Goal: Participate in discussion: Engage in conversation with other users on a specific topic

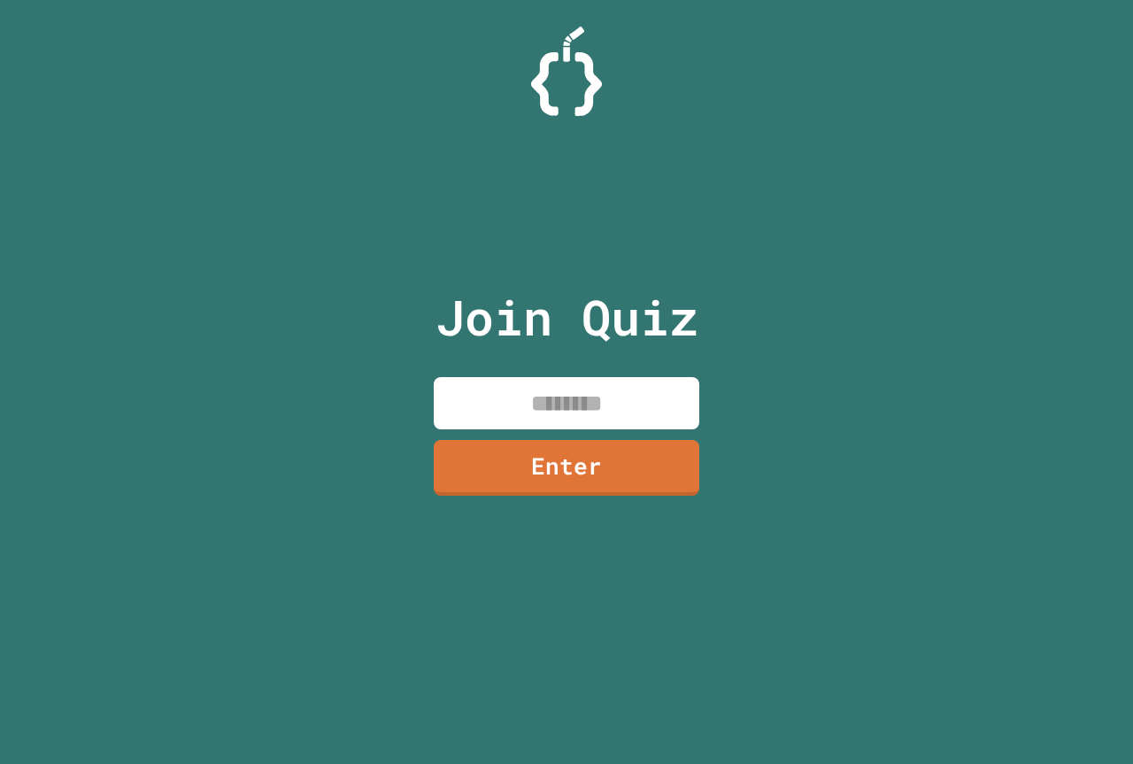
click at [592, 398] on input at bounding box center [567, 403] width 266 height 52
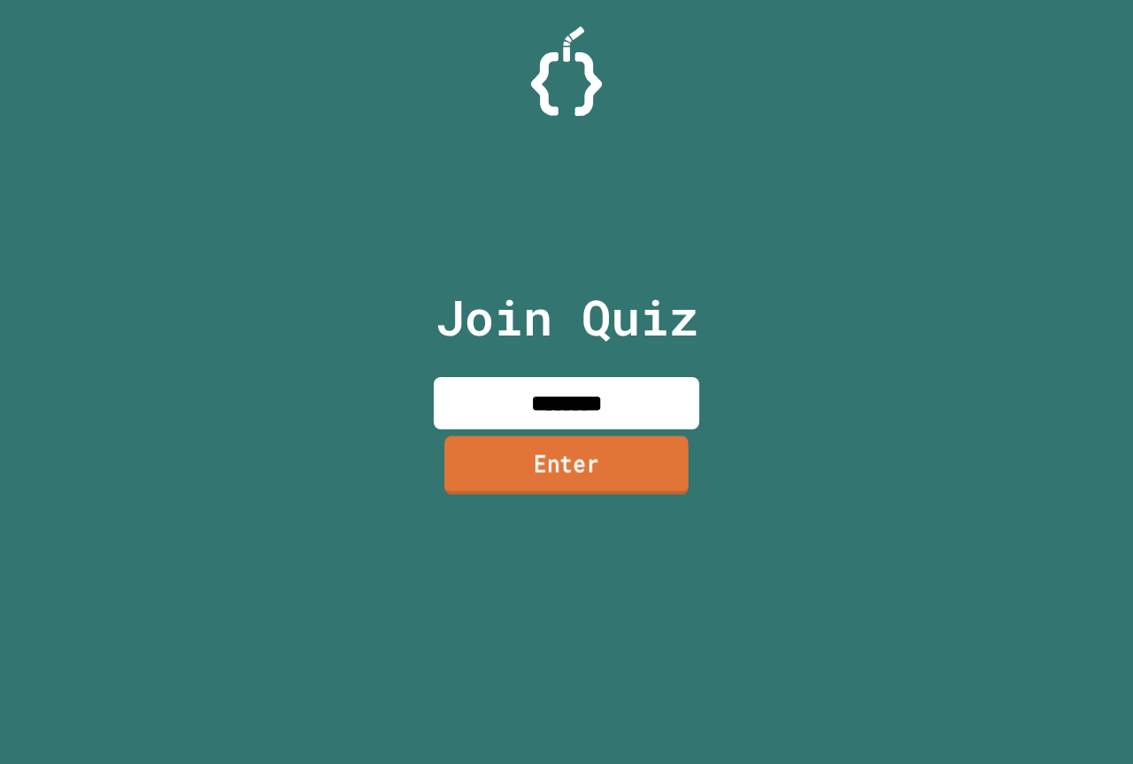
type input "********"
click at [552, 479] on link "Enter" at bounding box center [567, 465] width 266 height 58
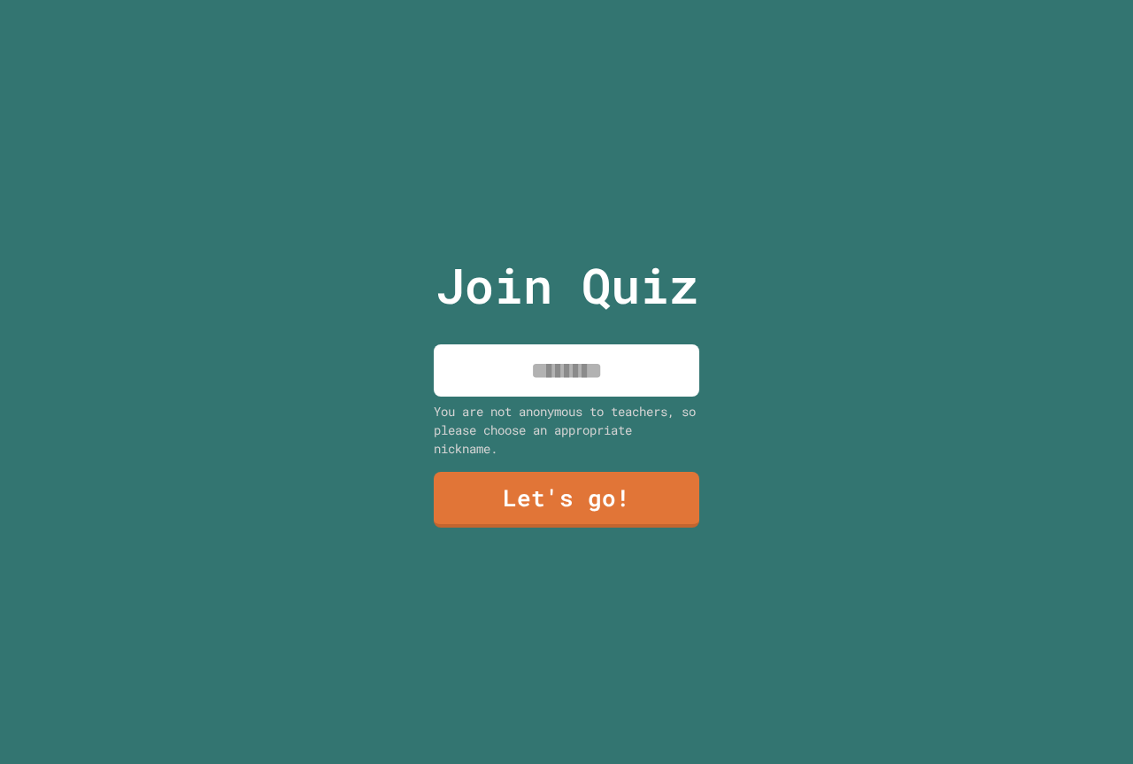
click at [551, 374] on input at bounding box center [567, 370] width 266 height 52
type input "**********"
click at [535, 500] on link "Let's go!" at bounding box center [567, 498] width 264 height 58
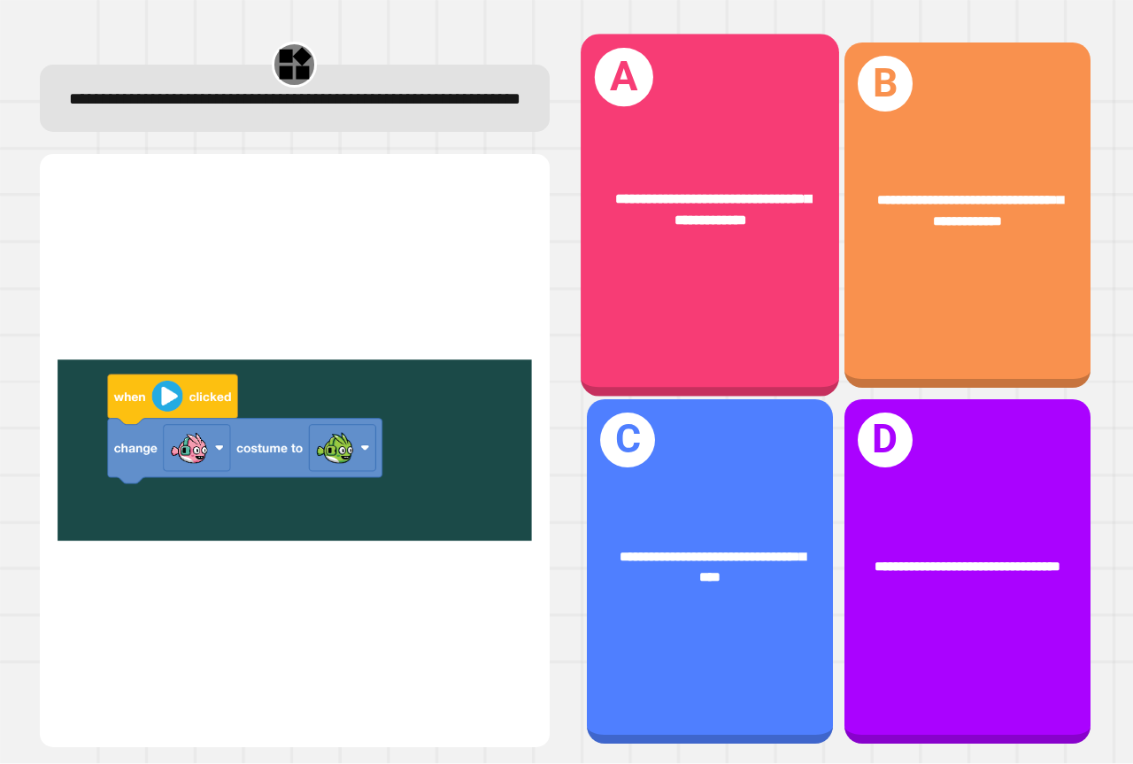
click at [624, 192] on span "**********" at bounding box center [713, 209] width 196 height 35
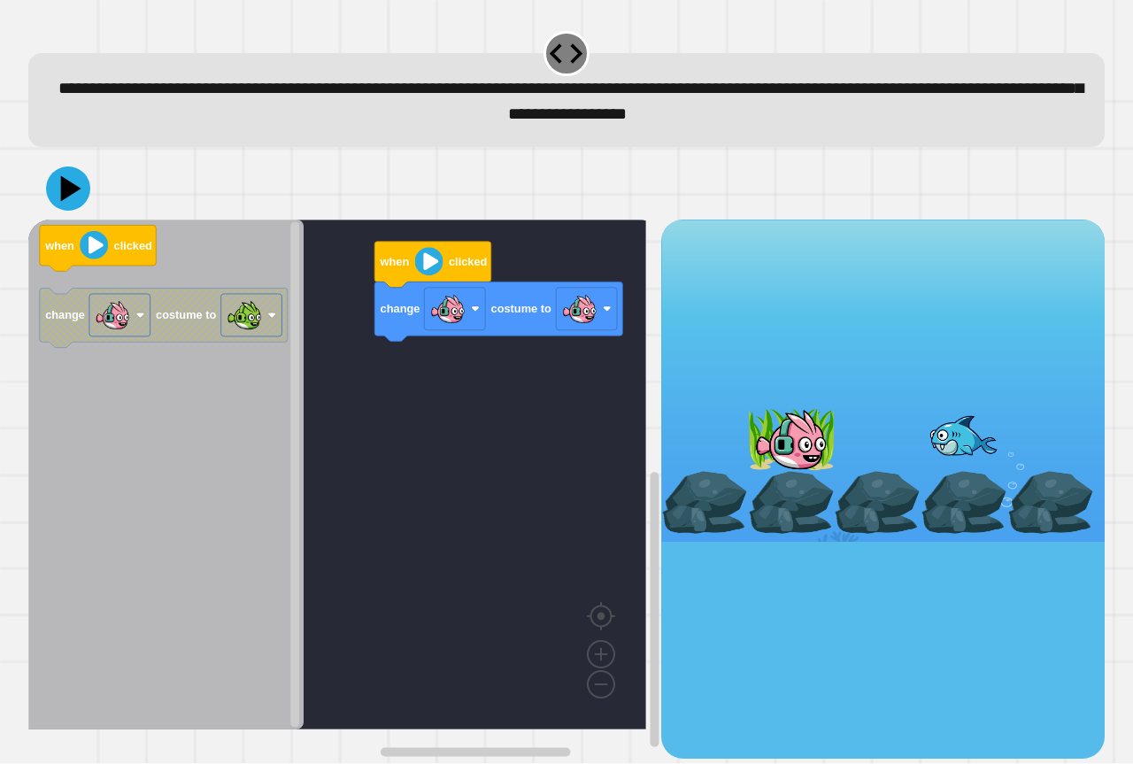
click at [428, 375] on div "change costume to when clicked when clicked change costume to" at bounding box center [344, 489] width 633 height 538
click at [426, 268] on image "Blockly Workspace" at bounding box center [429, 262] width 28 height 28
click at [79, 198] on icon at bounding box center [68, 189] width 48 height 48
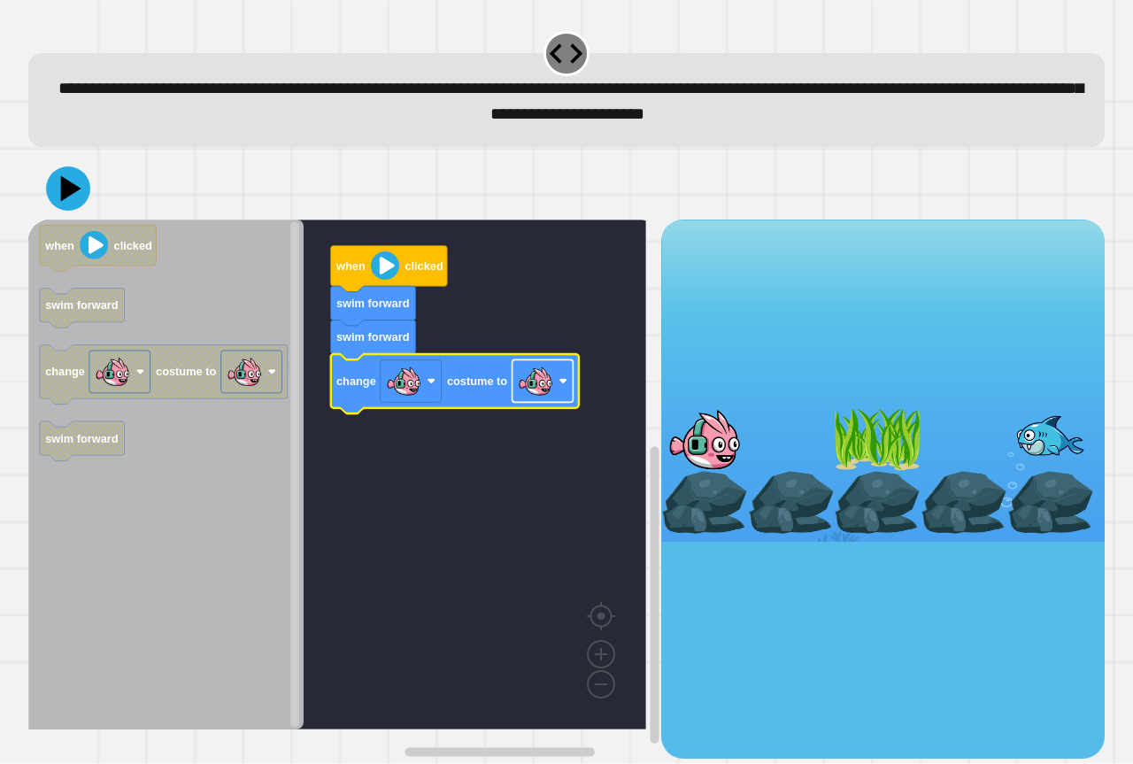
click at [520, 390] on image "Blockly Workspace" at bounding box center [535, 381] width 35 height 35
click at [46, 181] on button at bounding box center [68, 188] width 53 height 53
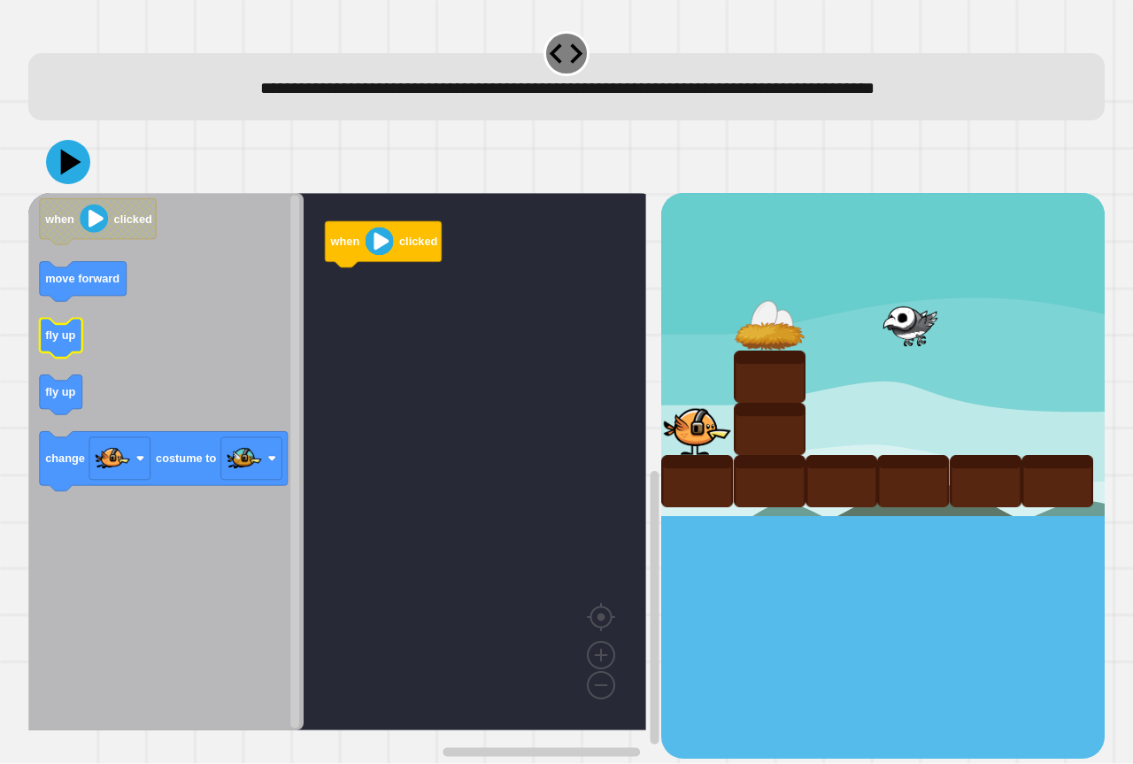
click at [70, 343] on icon "when clicked move forward fly up fly up change costume to" at bounding box center [165, 461] width 275 height 537
click at [57, 424] on icon "Blockly Workspace" at bounding box center [165, 461] width 275 height 537
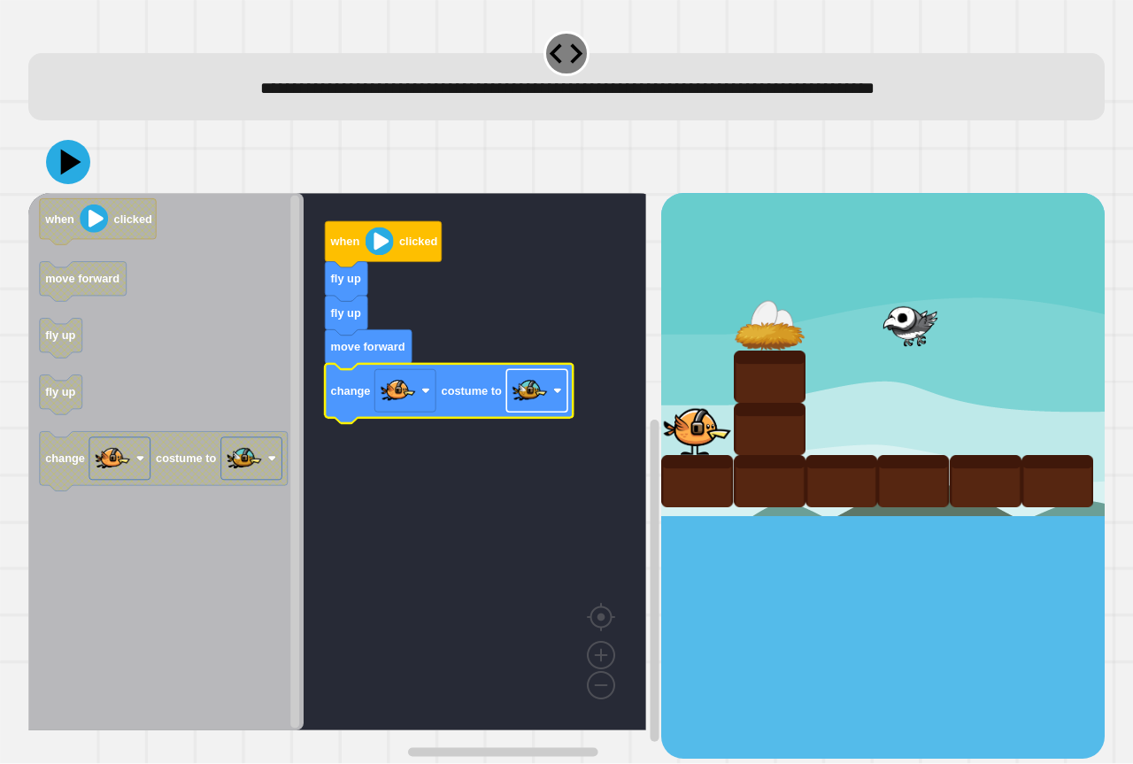
click at [521, 403] on image "Blockly Workspace" at bounding box center [530, 391] width 35 height 35
click at [412, 539] on rect "Blockly Workspace" at bounding box center [337, 461] width 618 height 537
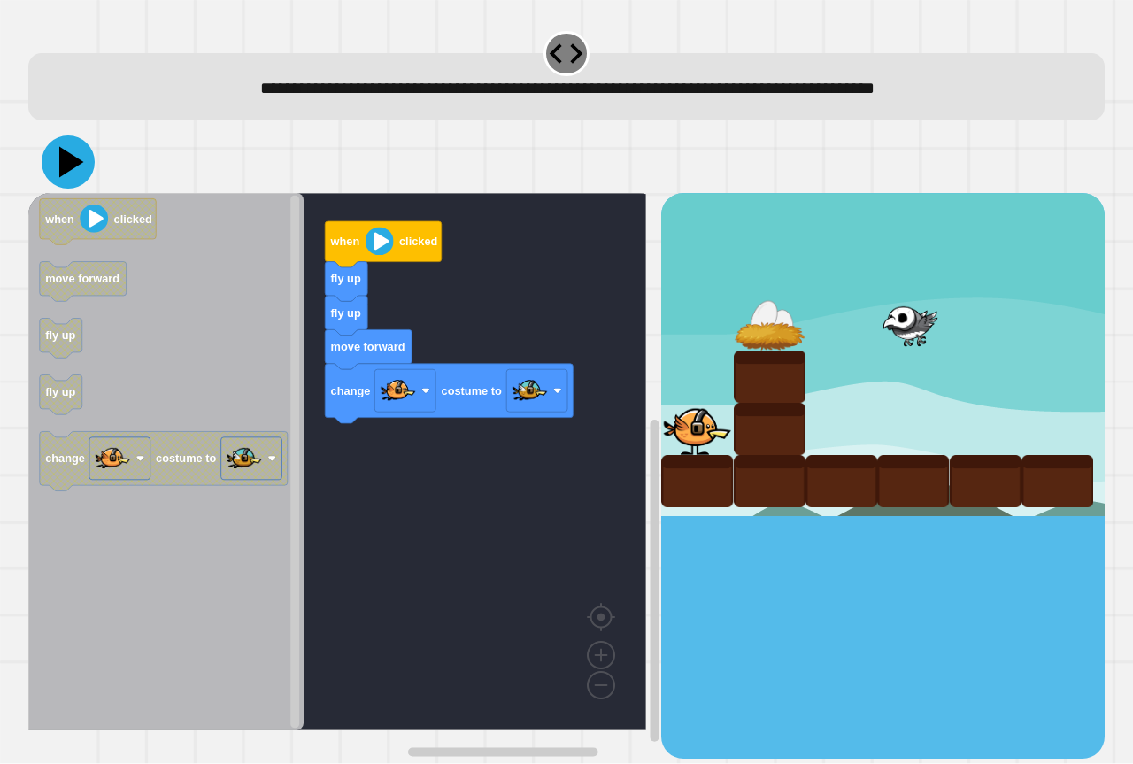
click at [63, 168] on icon at bounding box center [71, 162] width 25 height 31
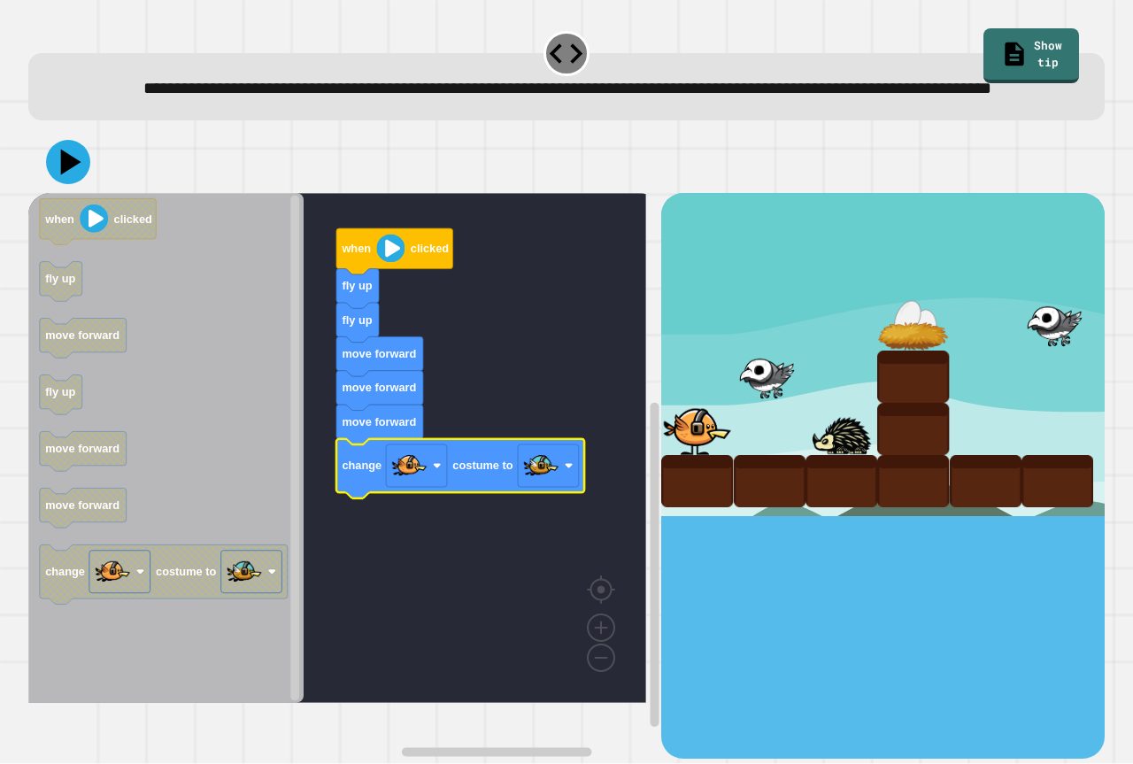
click at [511, 391] on rect "Blockly Workspace" at bounding box center [337, 448] width 618 height 510
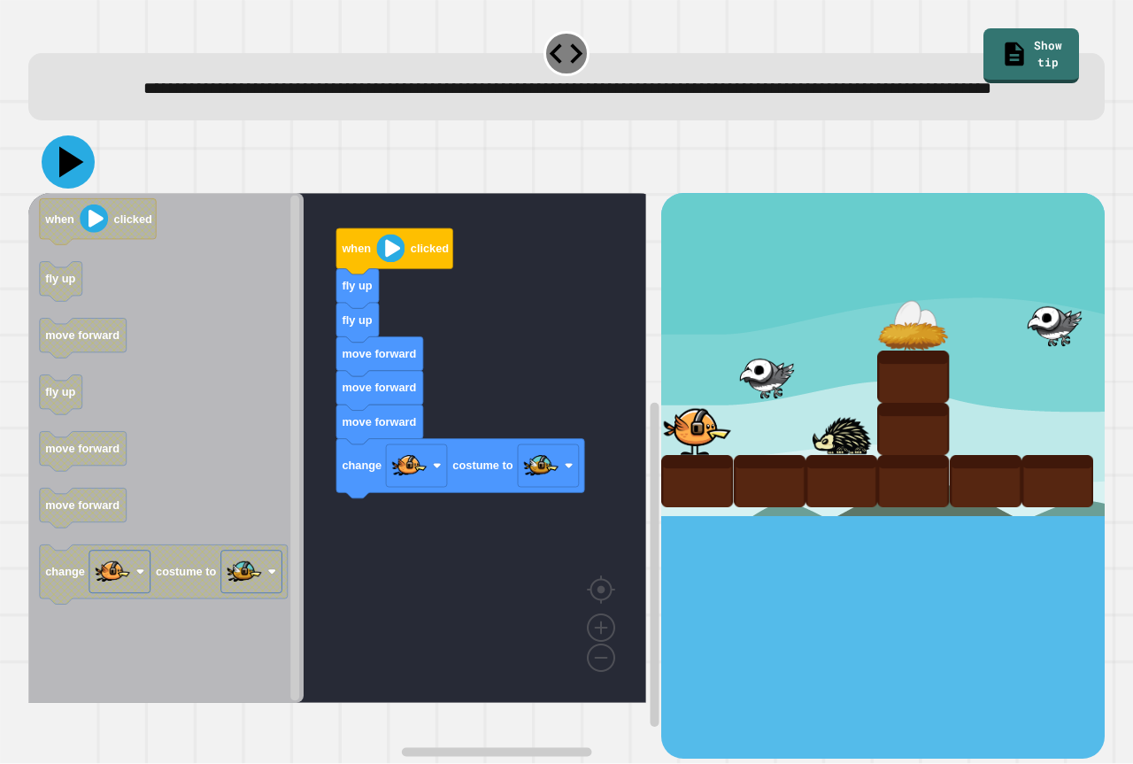
click at [60, 189] on icon at bounding box center [68, 161] width 53 height 53
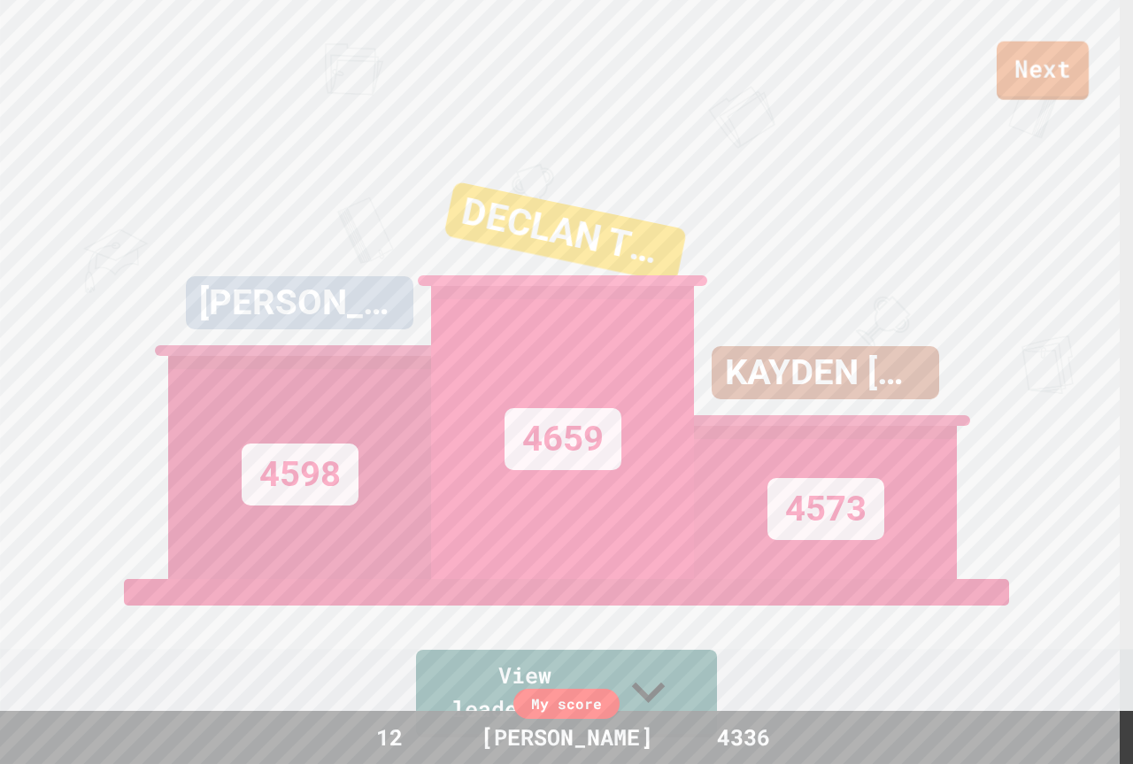
click at [1053, 58] on link "Next" at bounding box center [1043, 71] width 92 height 58
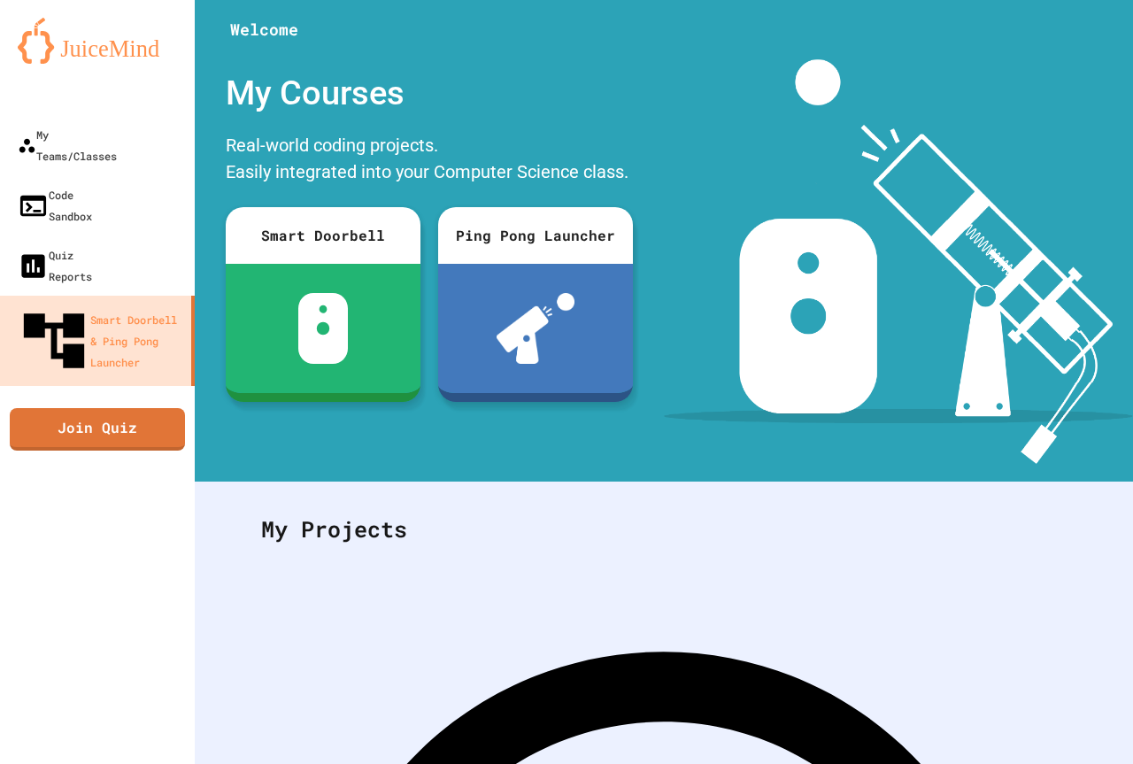
click at [217, 375] on div "Smart Doorbell Ping Pong Launcher" at bounding box center [429, 304] width 425 height 212
click at [125, 405] on link "Join Quiz" at bounding box center [97, 427] width 178 height 44
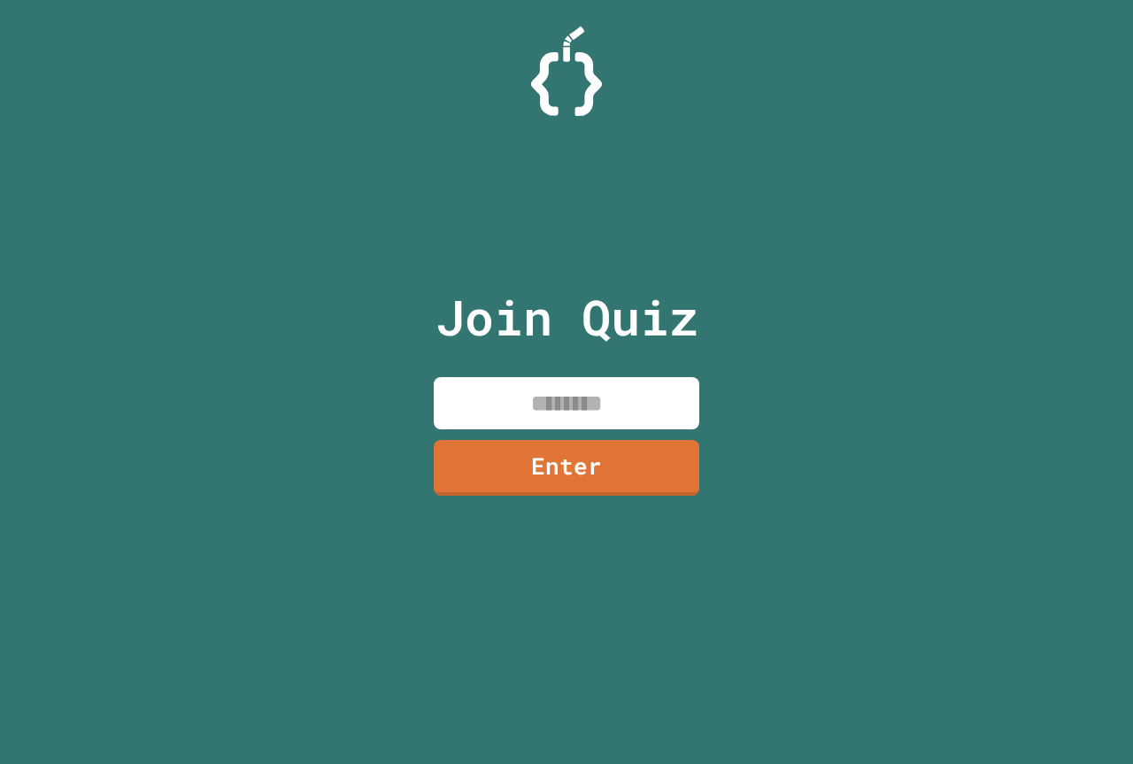
click at [491, 389] on input at bounding box center [567, 403] width 266 height 52
type input "********"
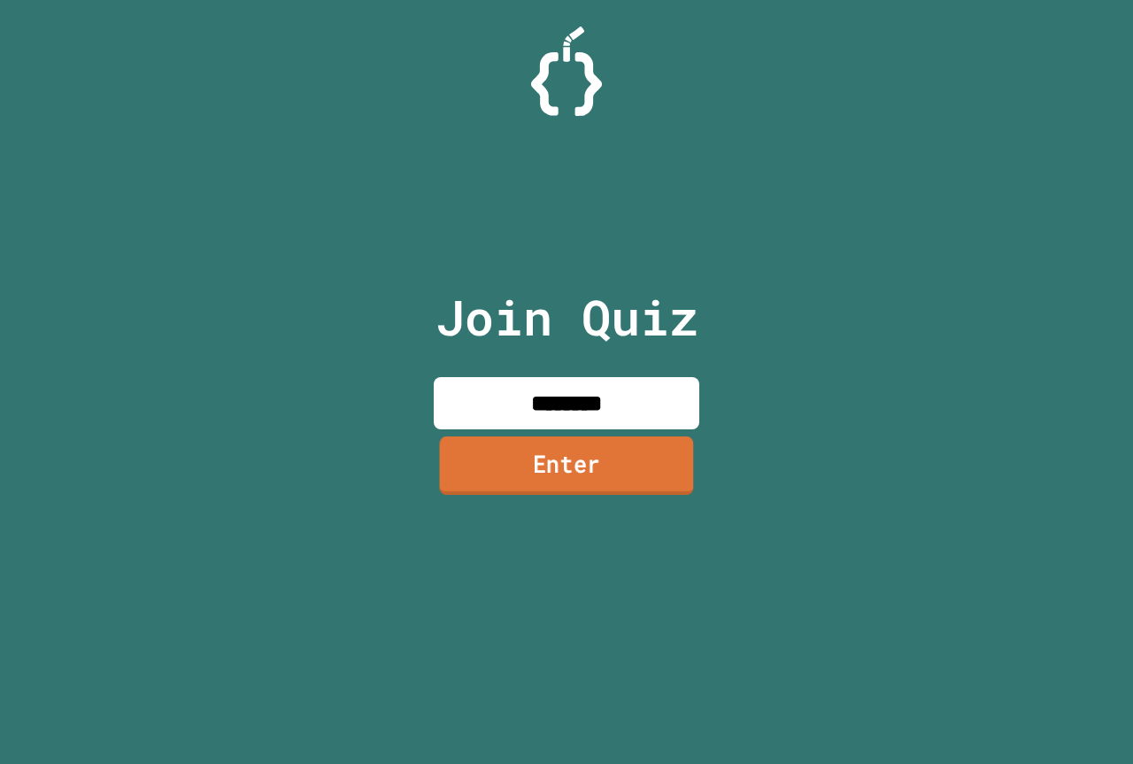
click at [583, 480] on link "Enter" at bounding box center [567, 465] width 254 height 58
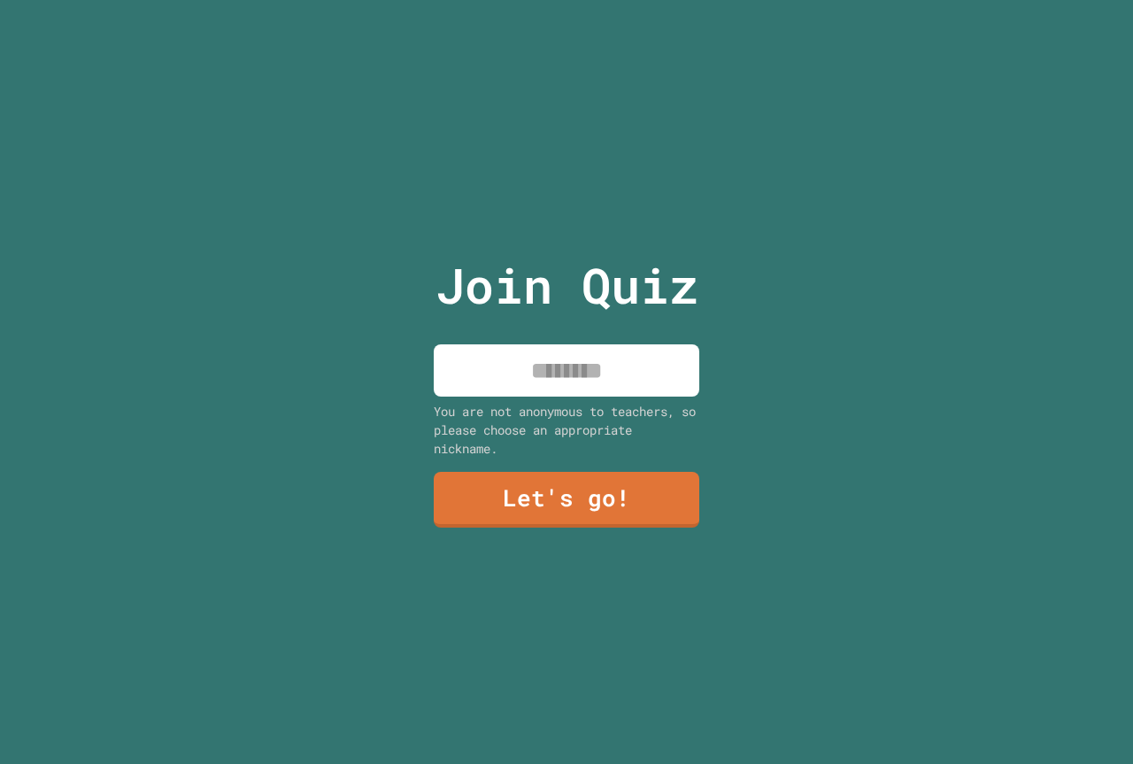
click at [572, 369] on input at bounding box center [567, 370] width 266 height 52
type input "**********"
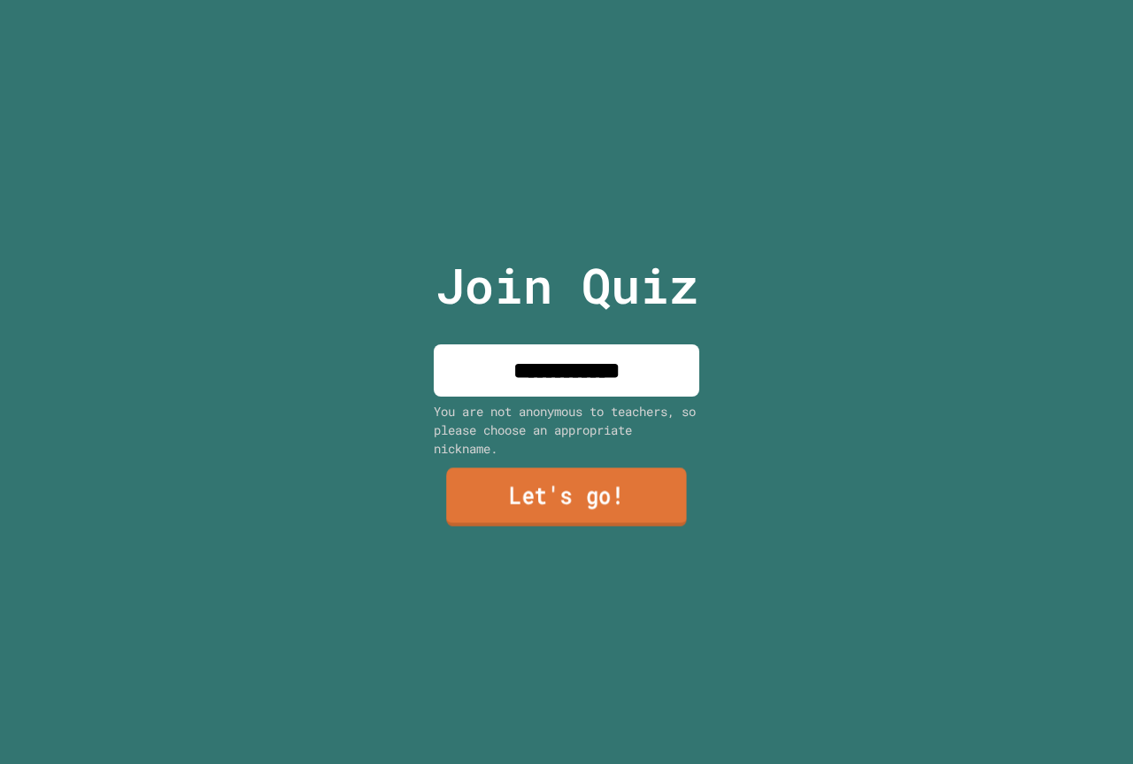
click at [571, 512] on link "Let's go!" at bounding box center [566, 497] width 241 height 58
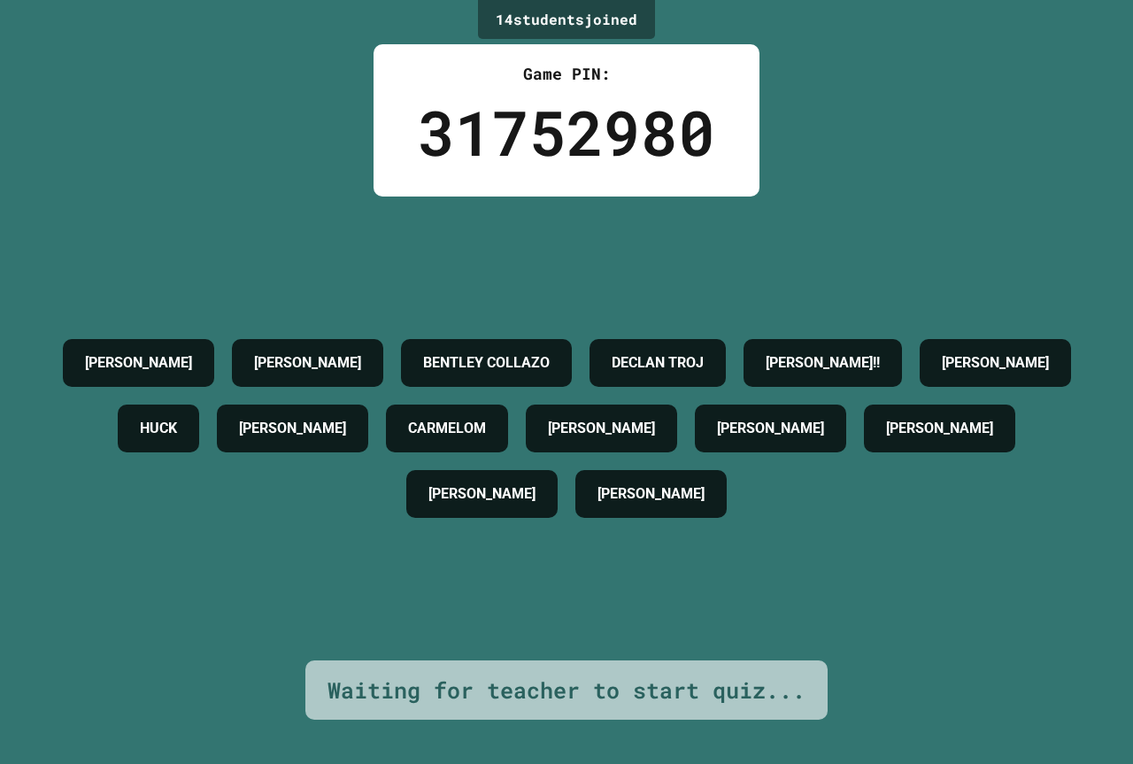
click at [177, 418] on h4 "HUCK" at bounding box center [158, 428] width 37 height 21
click at [847, 387] on div "[PERSON_NAME] [PERSON_NAME] [PERSON_NAME] [PERSON_NAME] TROJ [PERSON_NAME]!! [P…" at bounding box center [566, 428] width 1045 height 197
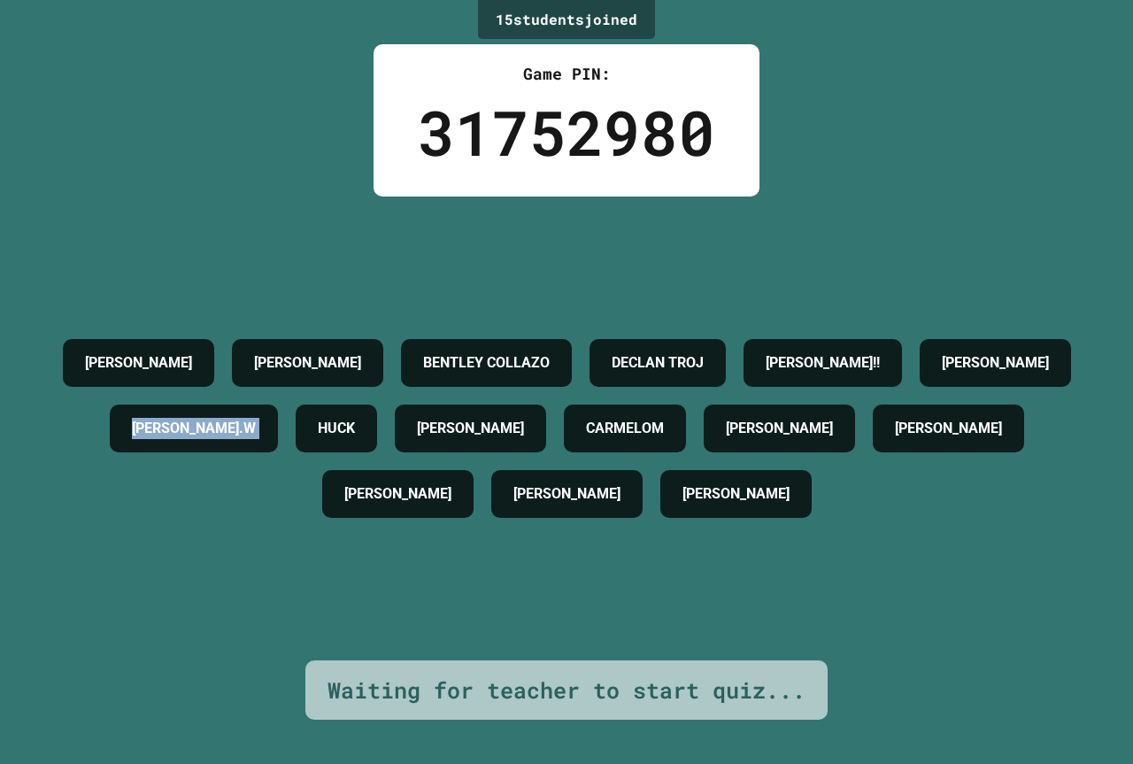
click at [256, 418] on h4 "[PERSON_NAME].W" at bounding box center [194, 428] width 124 height 21
click at [318, 439] on h4 "HUCK" at bounding box center [336, 428] width 37 height 21
click at [137, 474] on div "[PERSON_NAME] [PERSON_NAME] [PERSON_NAME] [PERSON_NAME] TROJ [PERSON_NAME]!! [P…" at bounding box center [566, 428] width 1045 height 197
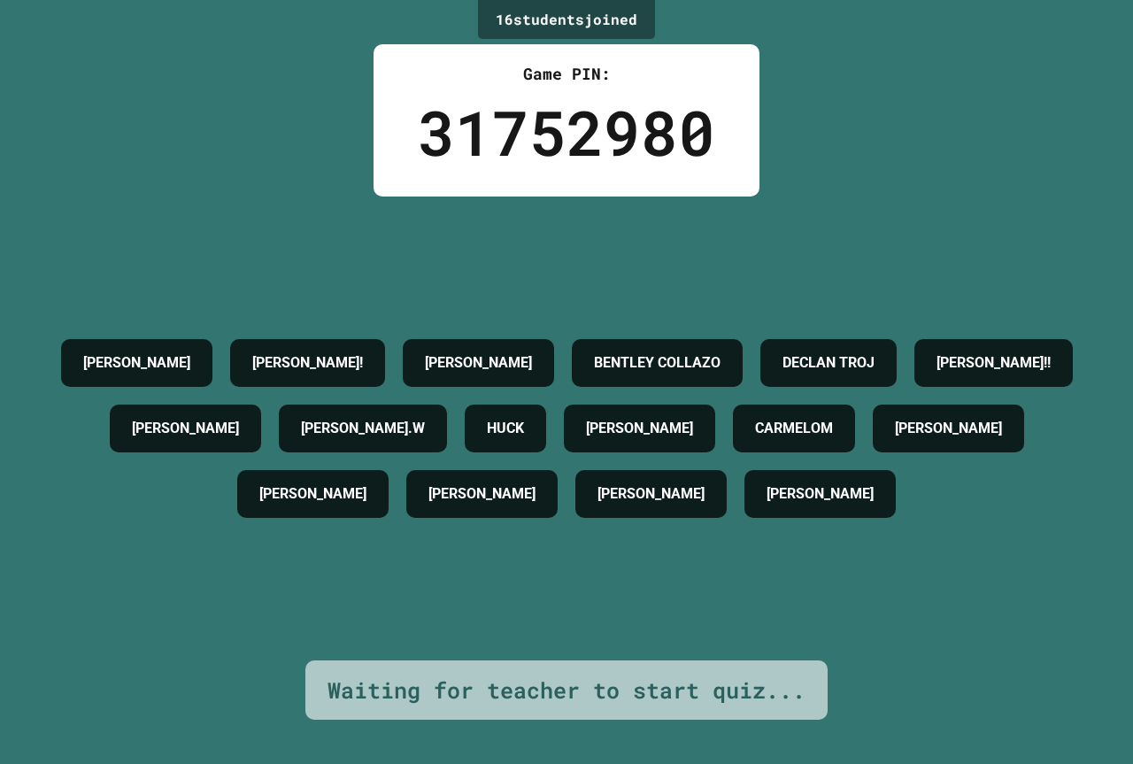
click at [487, 424] on h4 "HUCK" at bounding box center [505, 428] width 37 height 21
click at [487, 422] on h4 "HUCK" at bounding box center [505, 428] width 37 height 21
click at [755, 430] on h4 "CARMELOM" at bounding box center [794, 428] width 78 height 21
click at [755, 429] on h4 "CARMELOM" at bounding box center [794, 428] width 78 height 21
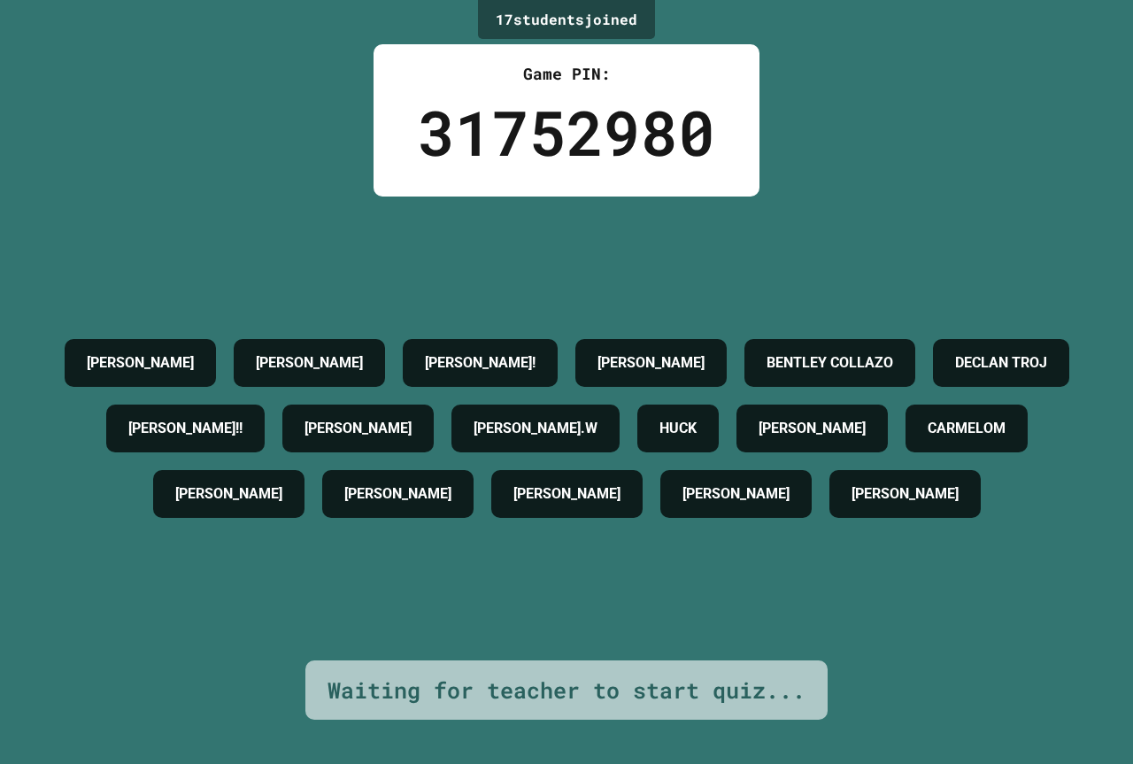
click at [878, 527] on div "[PERSON_NAME] [PERSON_NAME] [PERSON_NAME]! [PERSON_NAME] [PERSON_NAME] [PERSON_…" at bounding box center [566, 428] width 1045 height 197
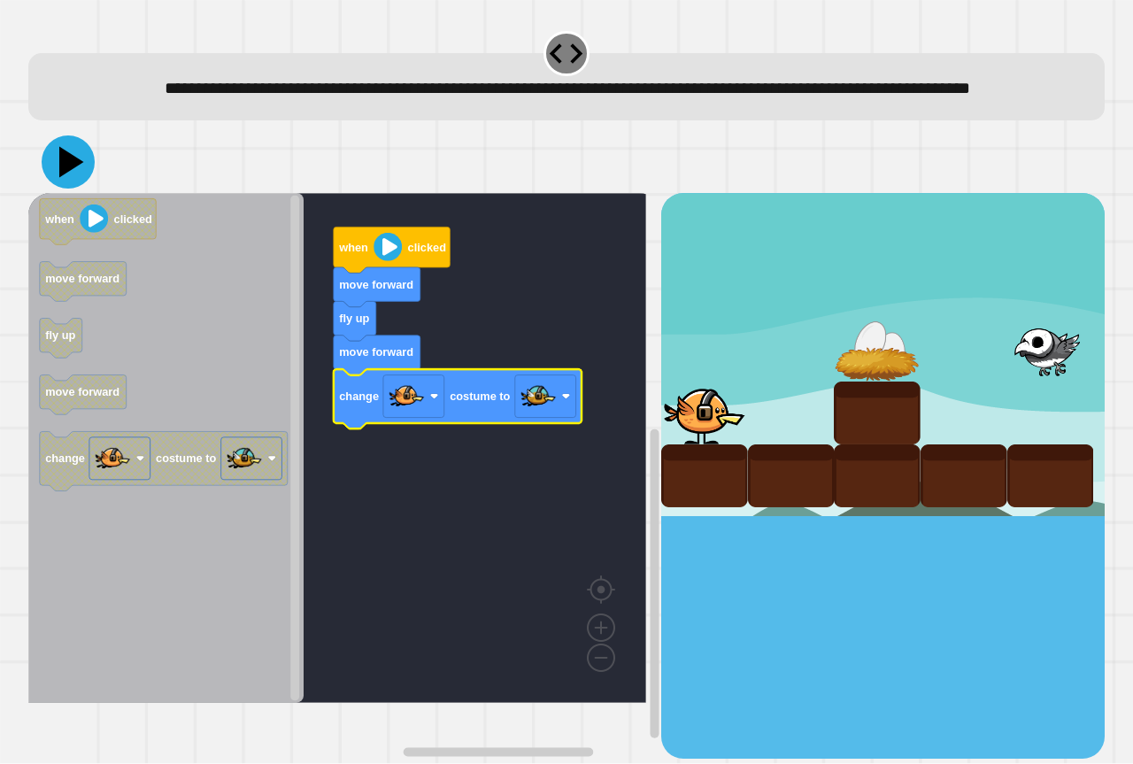
click at [66, 179] on icon at bounding box center [68, 161] width 53 height 53
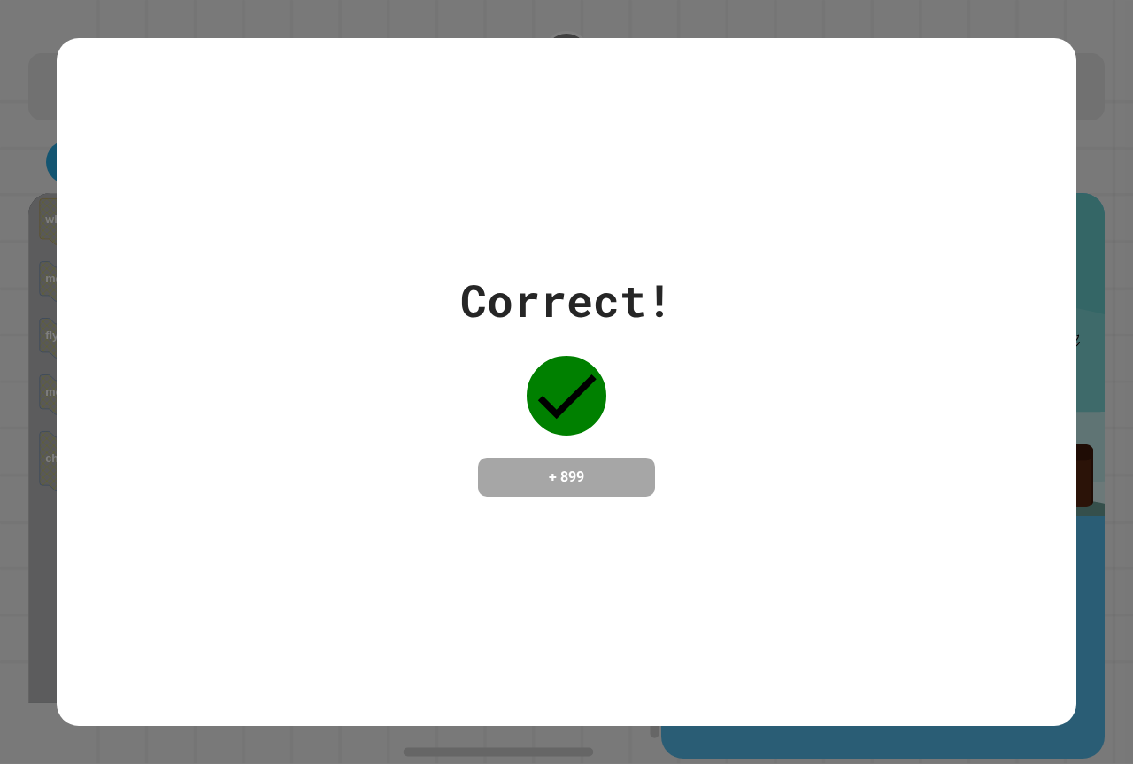
drag, startPoint x: 463, startPoint y: 244, endPoint x: 142, endPoint y: 351, distance: 338.5
click at [149, 355] on div "Correct! + 899" at bounding box center [567, 382] width 1020 height 688
click at [170, 355] on div "Correct! + 899" at bounding box center [567, 381] width 1020 height 229
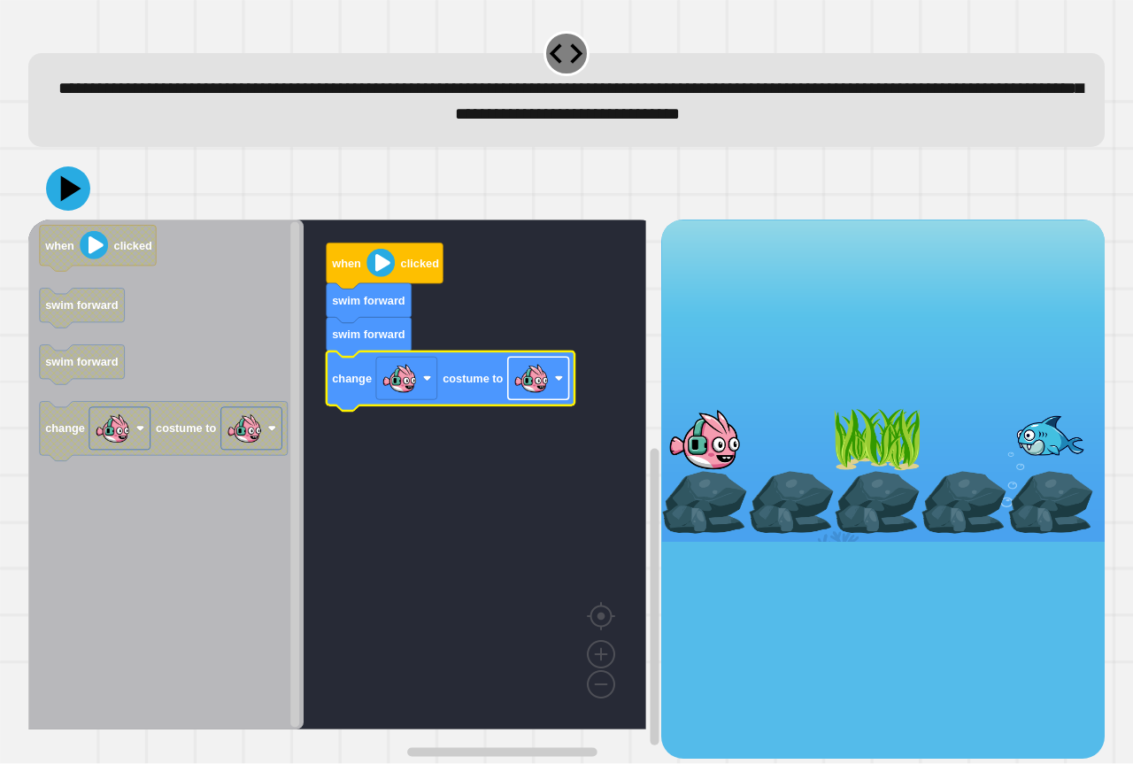
click at [544, 392] on image "Blockly Workspace" at bounding box center [530, 378] width 35 height 35
click at [91, 212] on div at bounding box center [566, 189] width 1076 height 62
click at [71, 201] on icon at bounding box center [68, 190] width 50 height 50
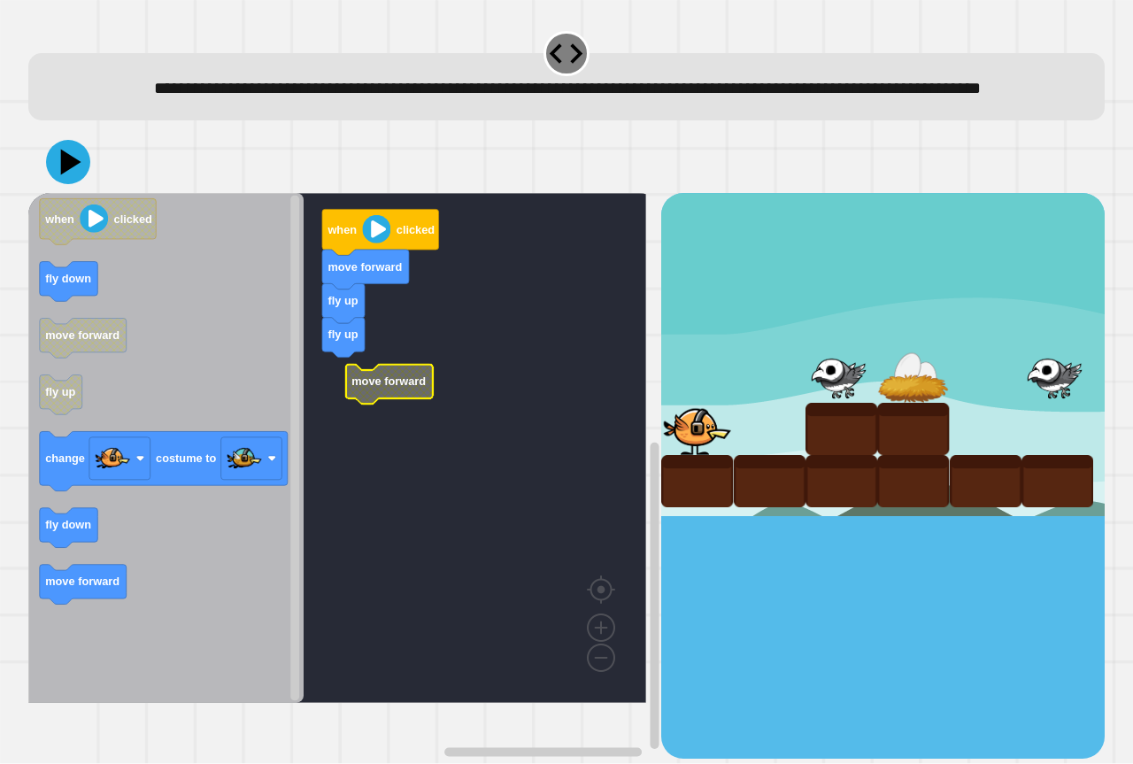
click at [398, 436] on rect "Blockly Workspace" at bounding box center [337, 448] width 618 height 510
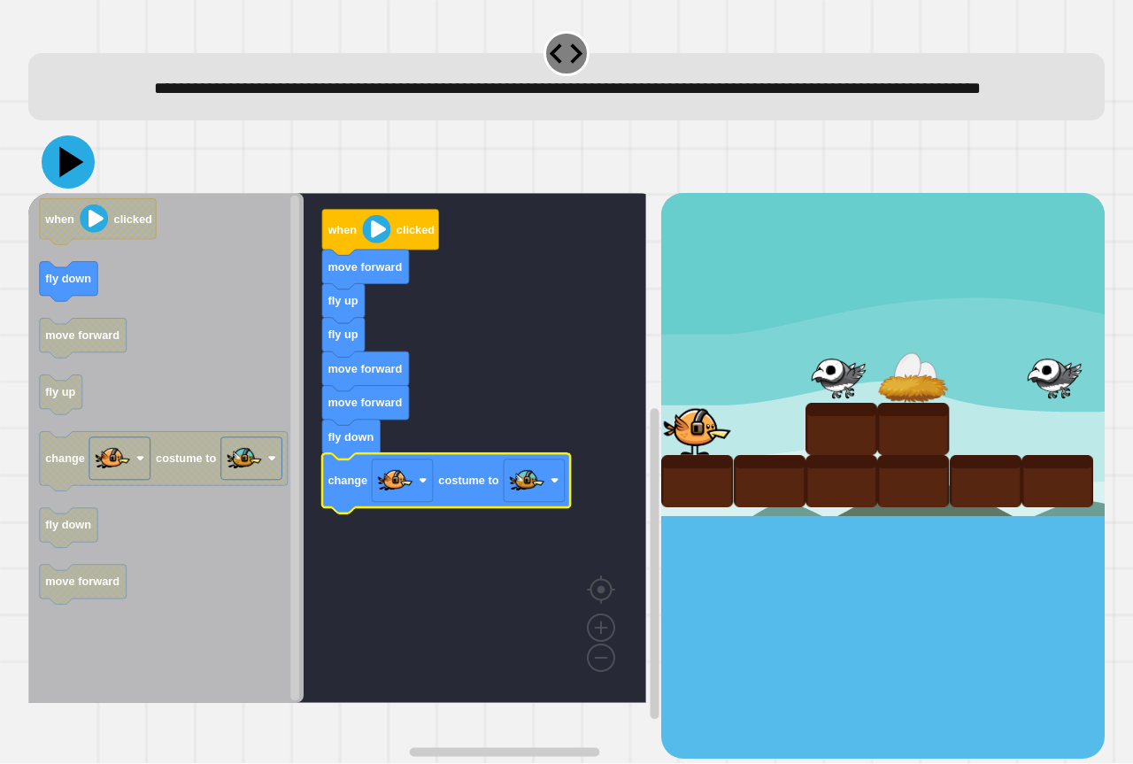
click at [58, 189] on icon at bounding box center [68, 161] width 53 height 53
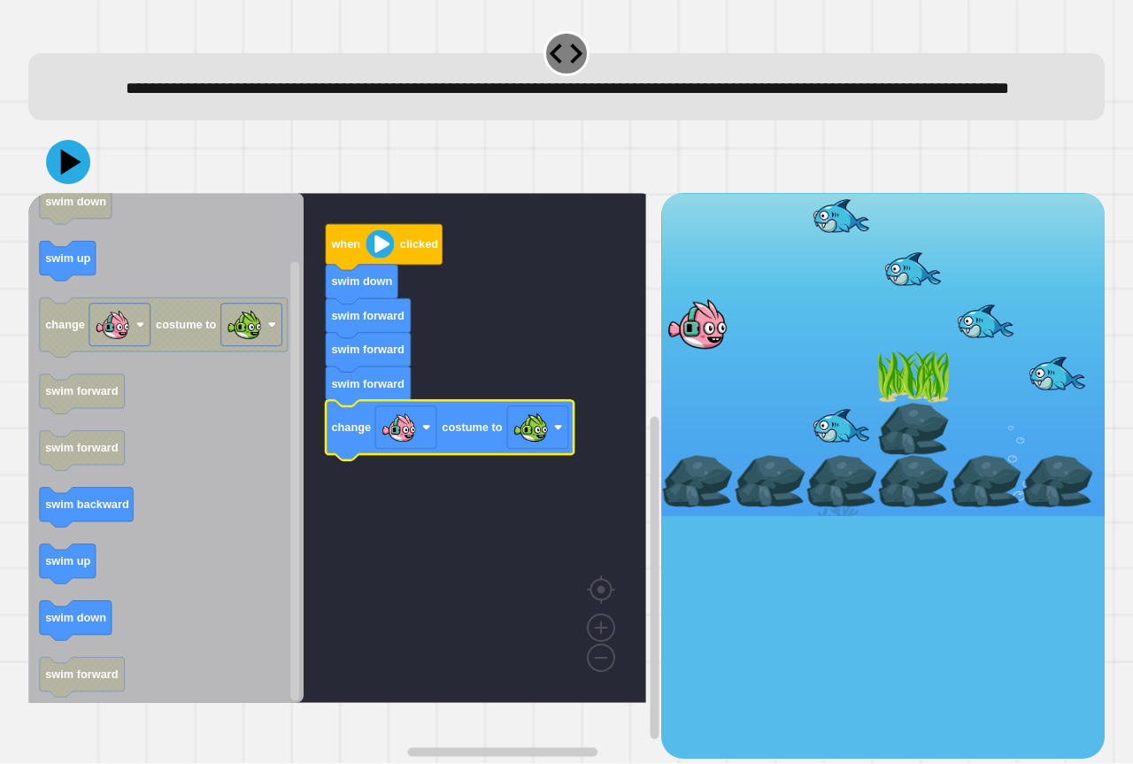
click at [57, 184] on icon at bounding box center [68, 162] width 44 height 44
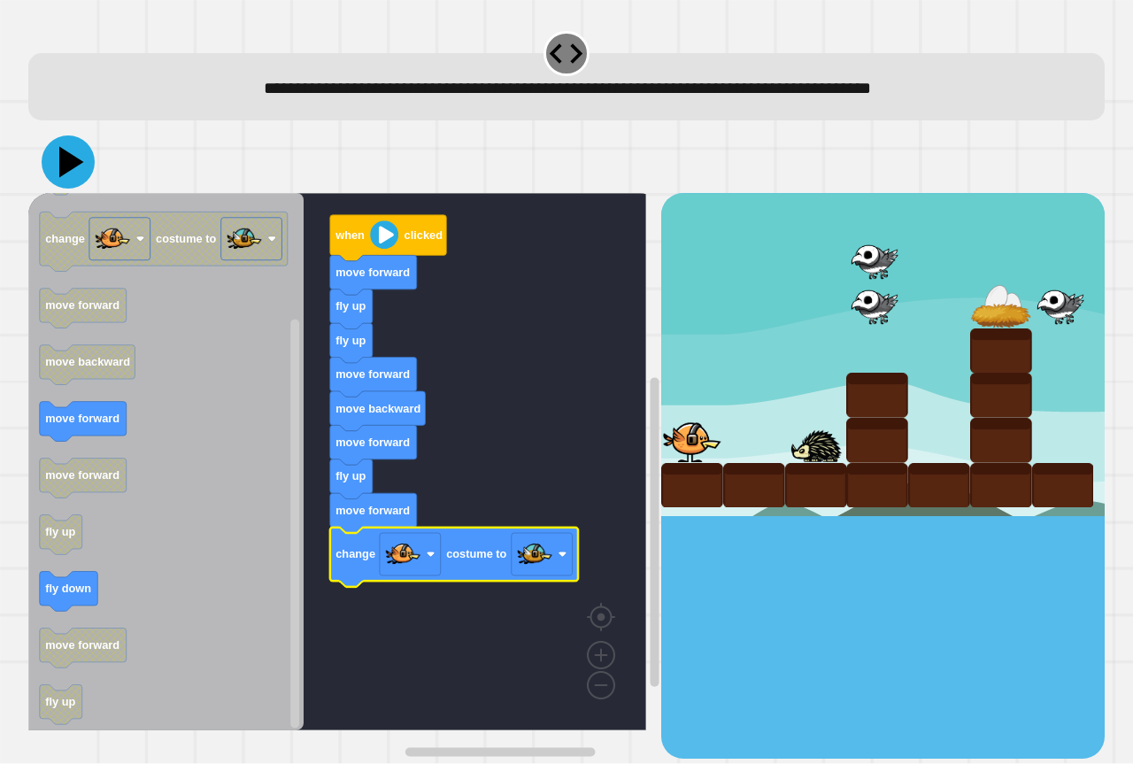
click at [72, 174] on icon at bounding box center [68, 161] width 53 height 53
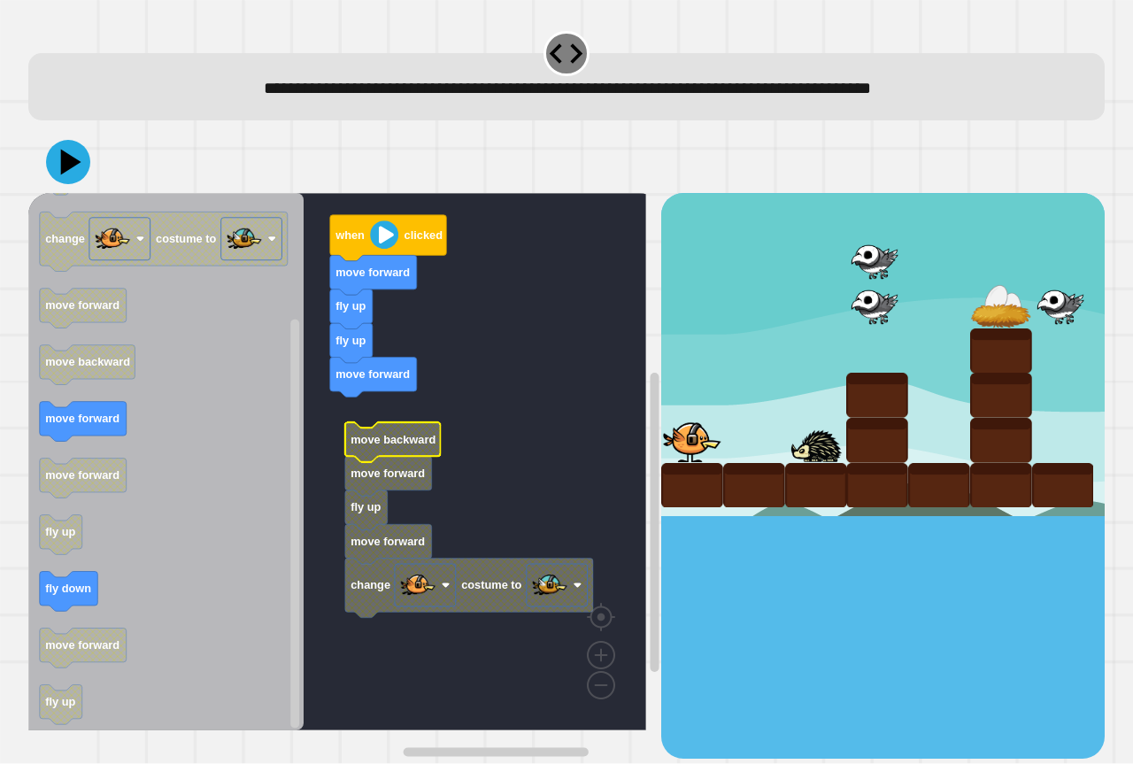
click at [395, 499] on rect "Blockly Workspace" at bounding box center [337, 461] width 618 height 537
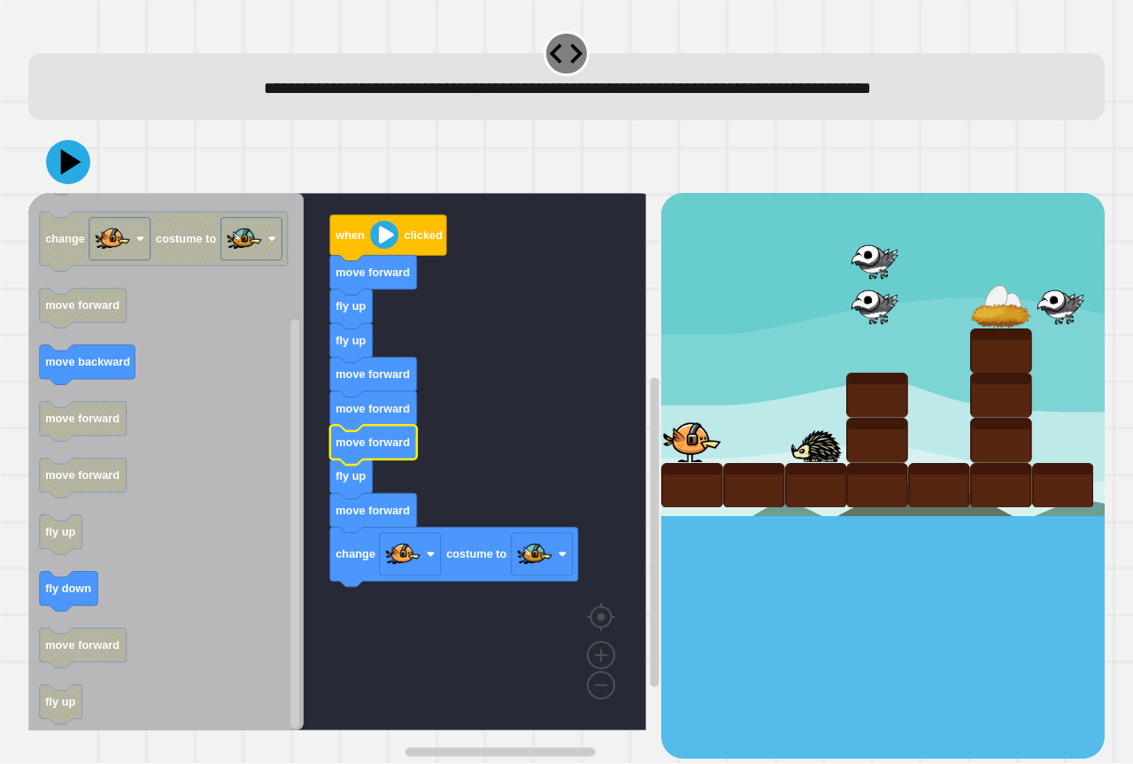
click at [462, 403] on rect "Blockly Workspace" at bounding box center [337, 461] width 618 height 537
click at [46, 166] on div at bounding box center [566, 162] width 1076 height 62
click at [53, 168] on icon at bounding box center [68, 161] width 53 height 53
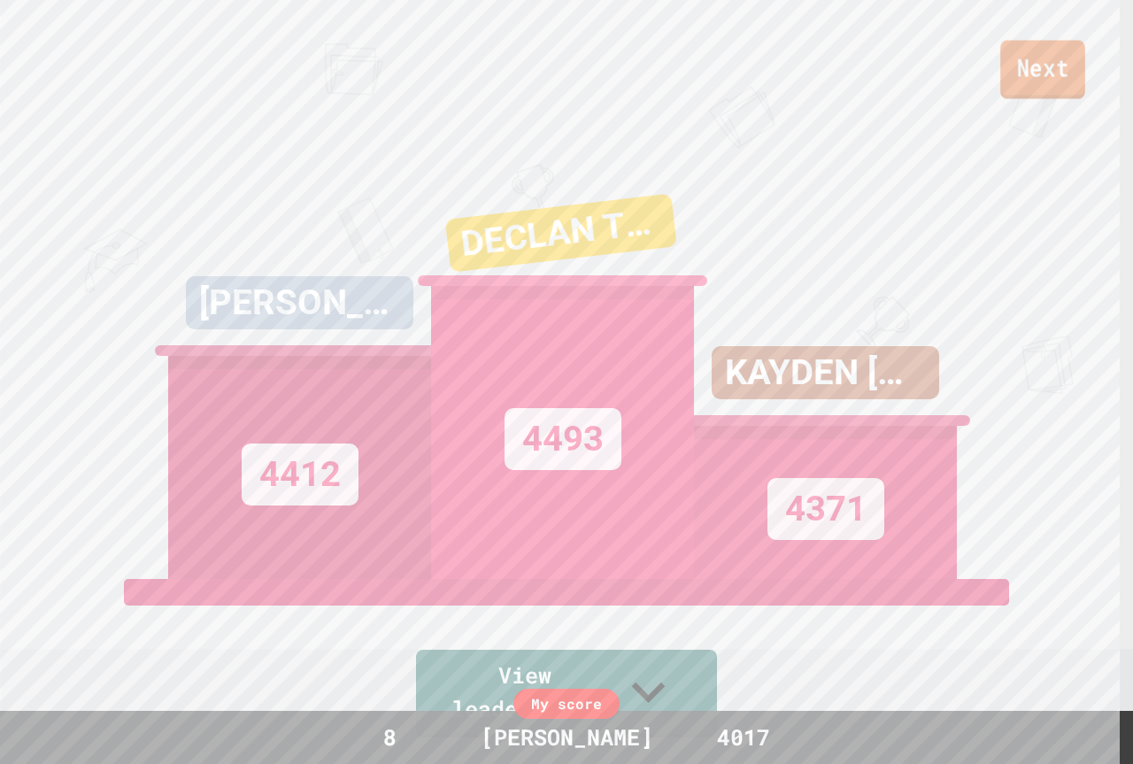
click at [1026, 95] on link "Next" at bounding box center [1042, 70] width 85 height 58
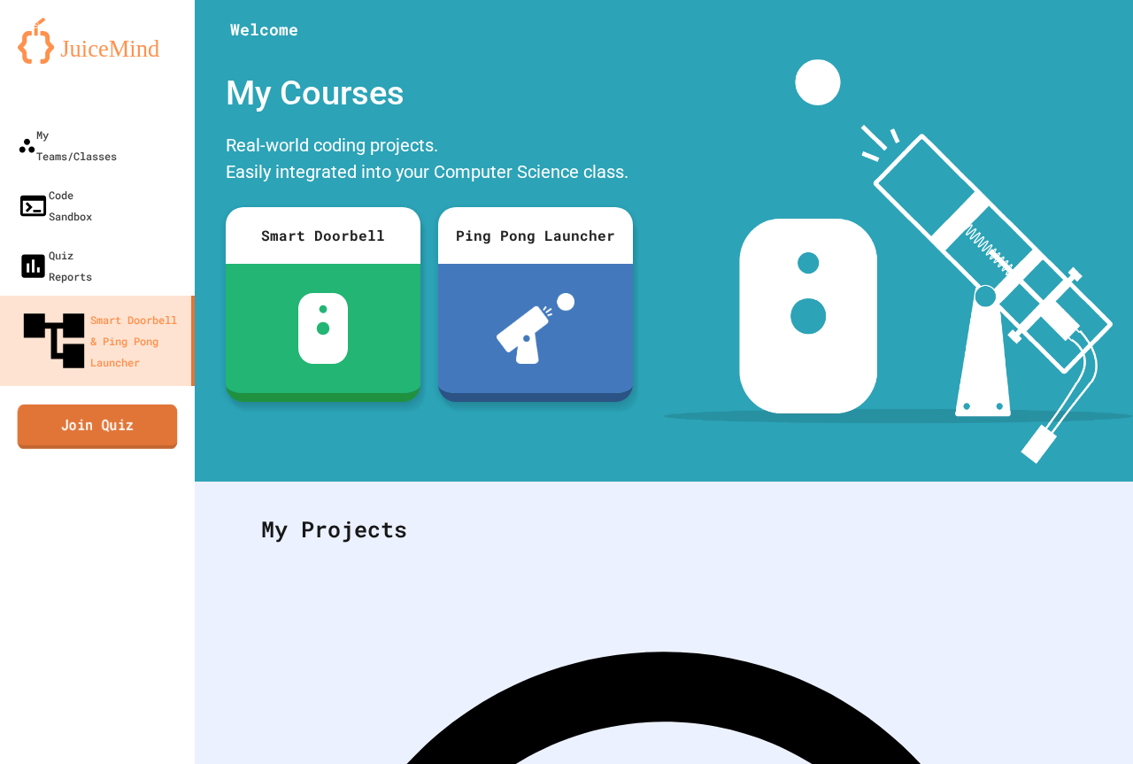
click at [131, 404] on link "Join Quiz" at bounding box center [98, 426] width 160 height 44
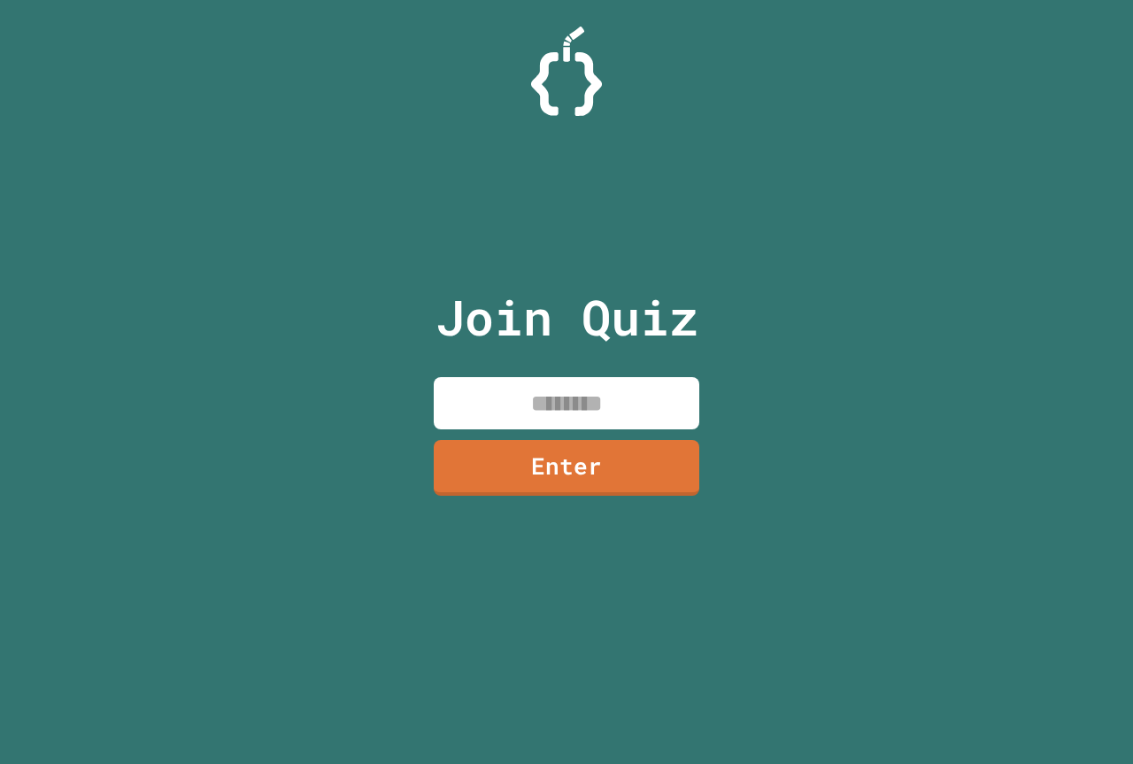
click at [458, 381] on input at bounding box center [567, 403] width 266 height 52
paste input "********"
type input "********"
click at [534, 466] on link "Enter" at bounding box center [565, 465] width 259 height 58
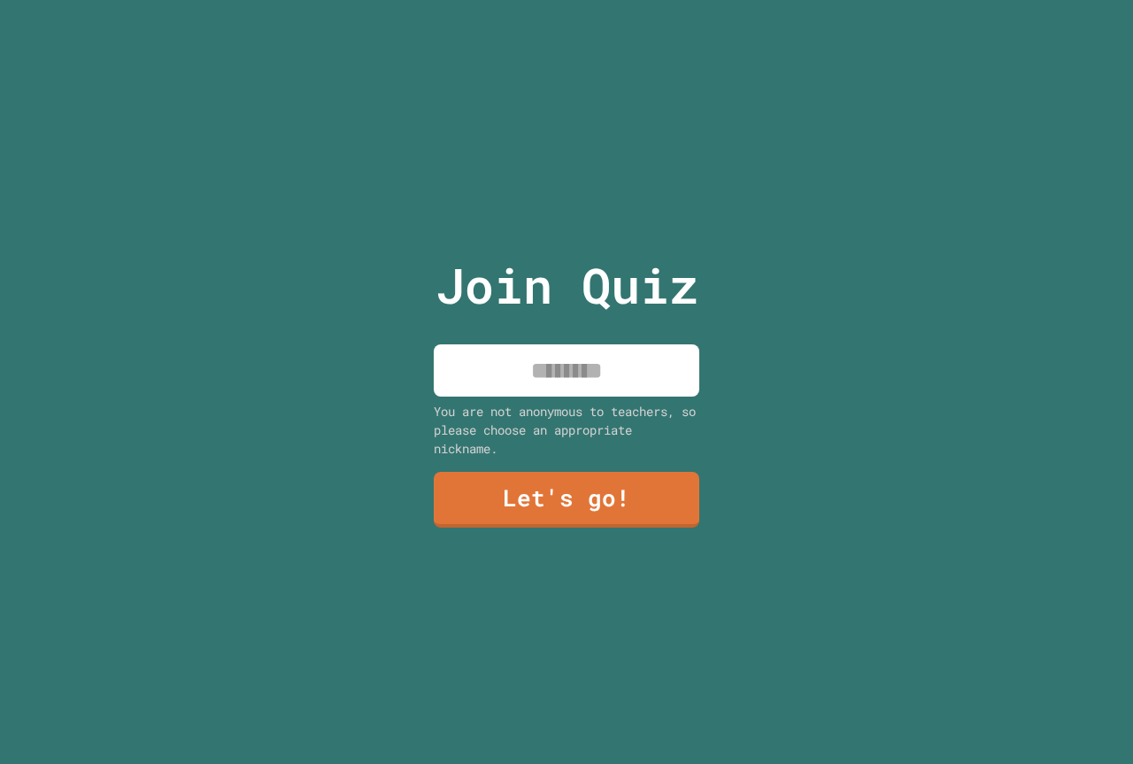
click at [595, 385] on input at bounding box center [567, 370] width 266 height 52
type input "**********"
click at [575, 472] on link "Let's go!" at bounding box center [566, 499] width 267 height 58
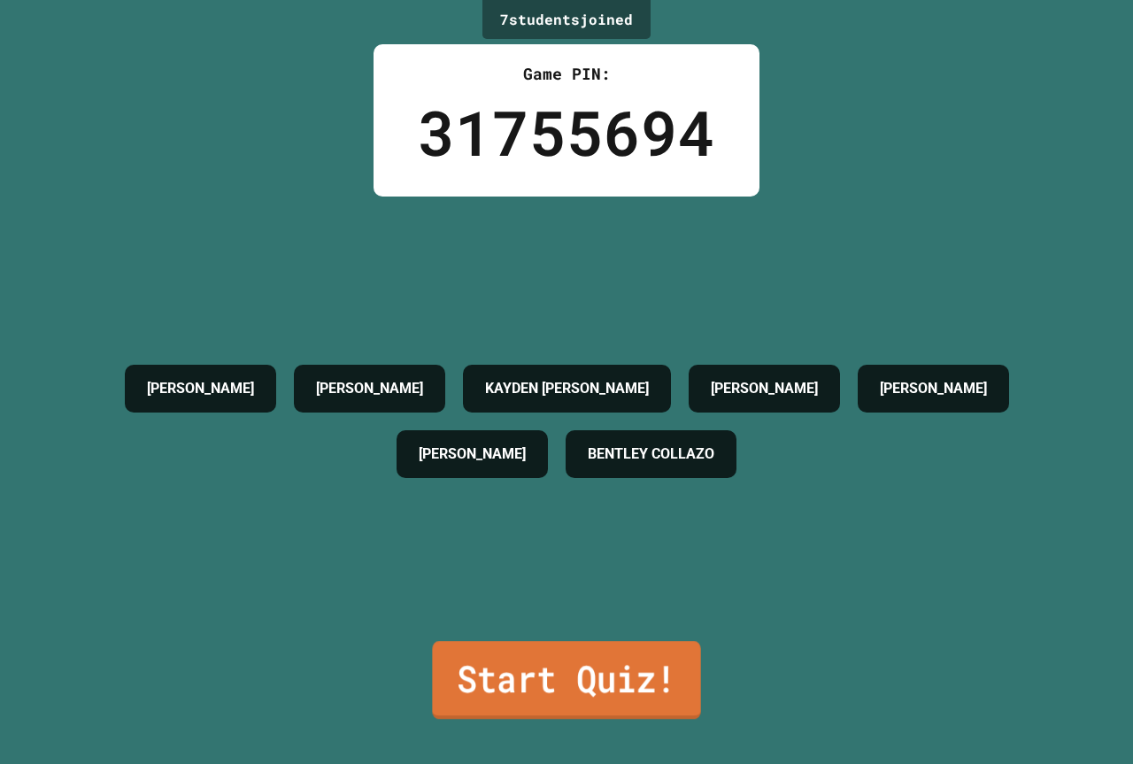
drag, startPoint x: 553, startPoint y: 663, endPoint x: 554, endPoint y: 652, distance: 10.7
click at [554, 652] on link "Start Quiz!" at bounding box center [566, 680] width 268 height 78
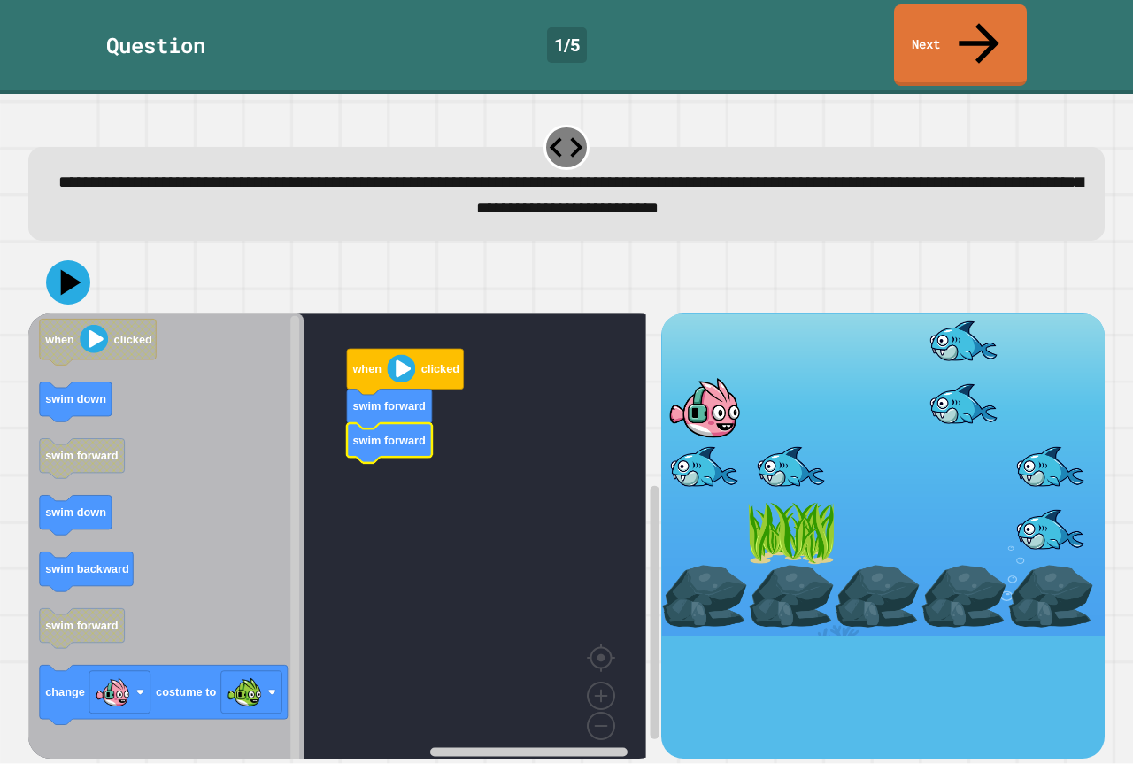
click at [793, 439] on div at bounding box center [791, 470] width 87 height 63
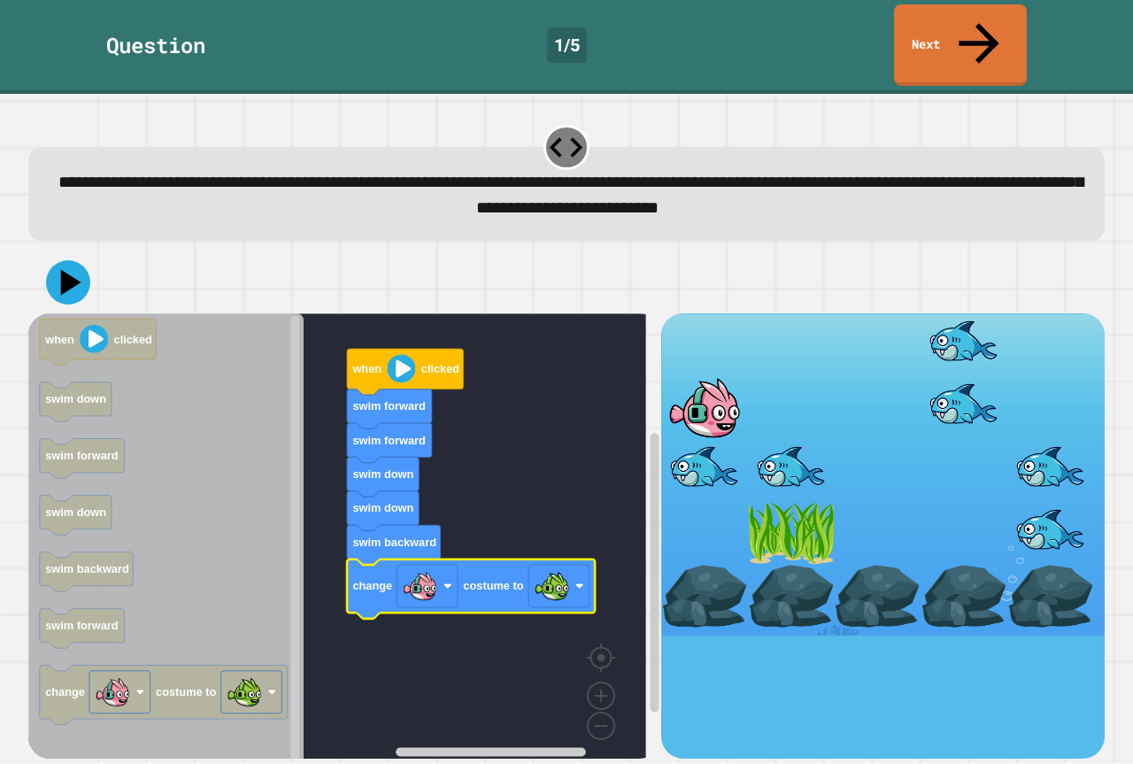
click at [93, 251] on div at bounding box center [566, 282] width 1076 height 62
click at [69, 268] on icon at bounding box center [70, 282] width 23 height 29
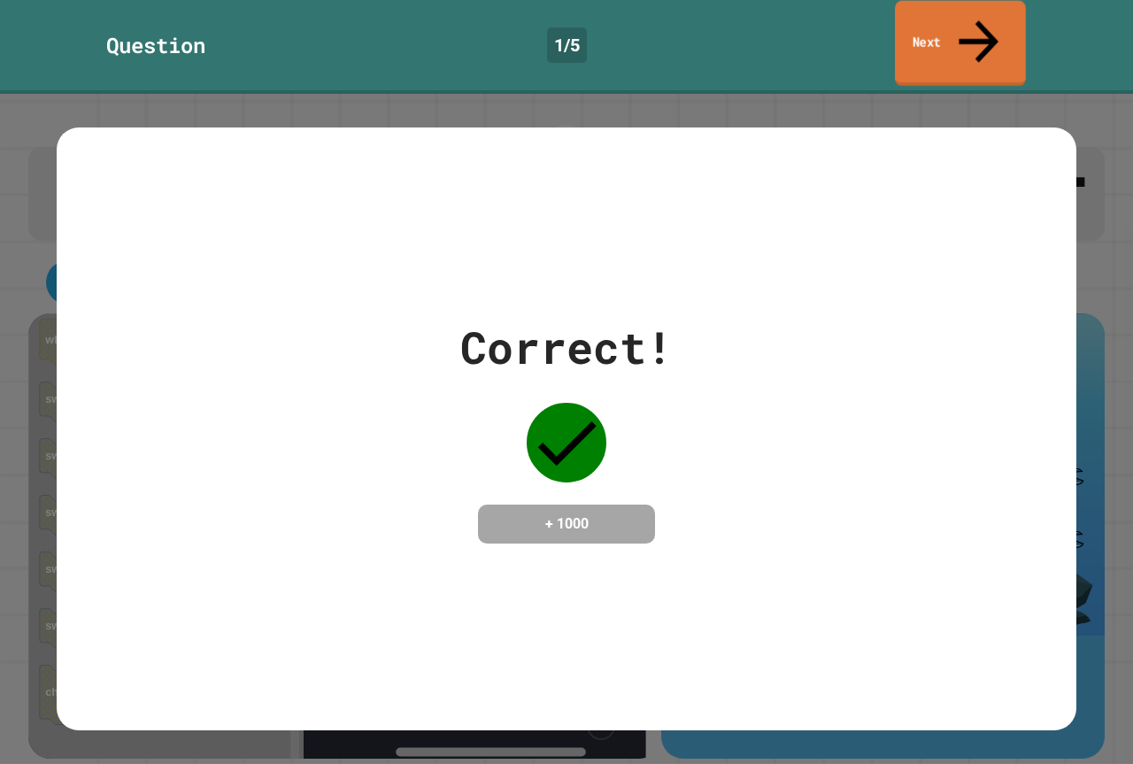
click at [949, 24] on link "Next" at bounding box center [960, 44] width 131 height 86
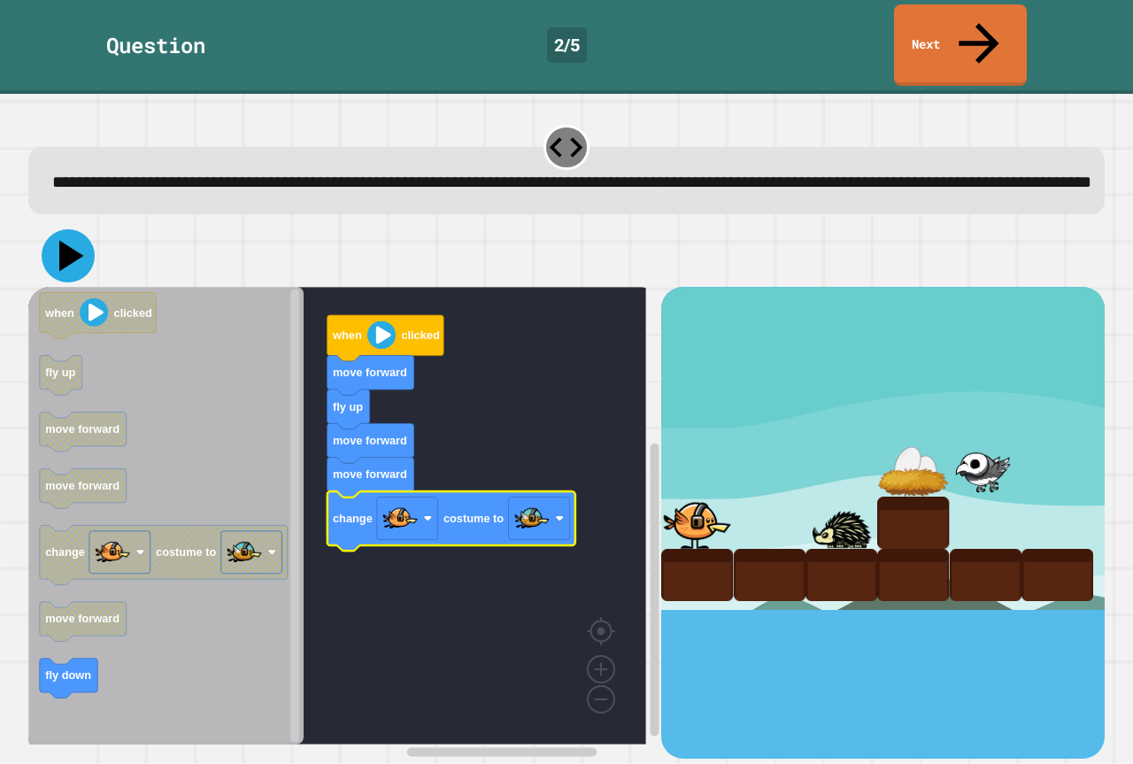
click at [44, 237] on button at bounding box center [68, 255] width 53 height 53
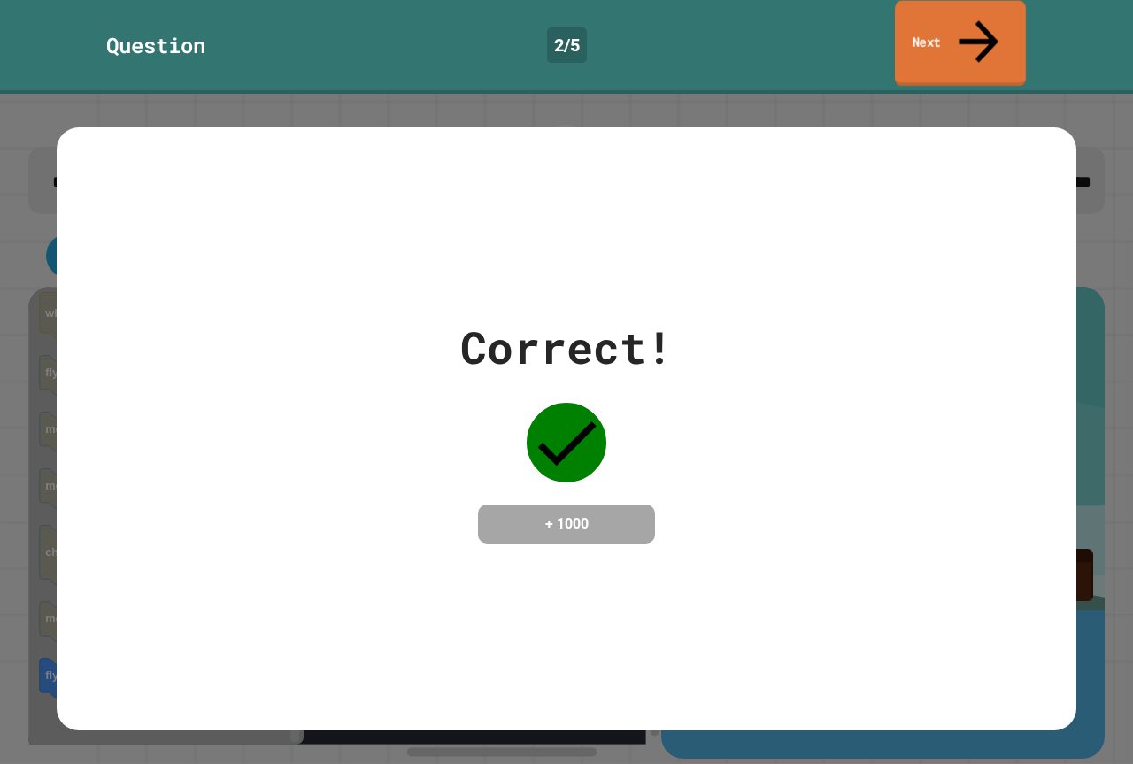
click at [925, 15] on link "Next" at bounding box center [960, 44] width 131 height 86
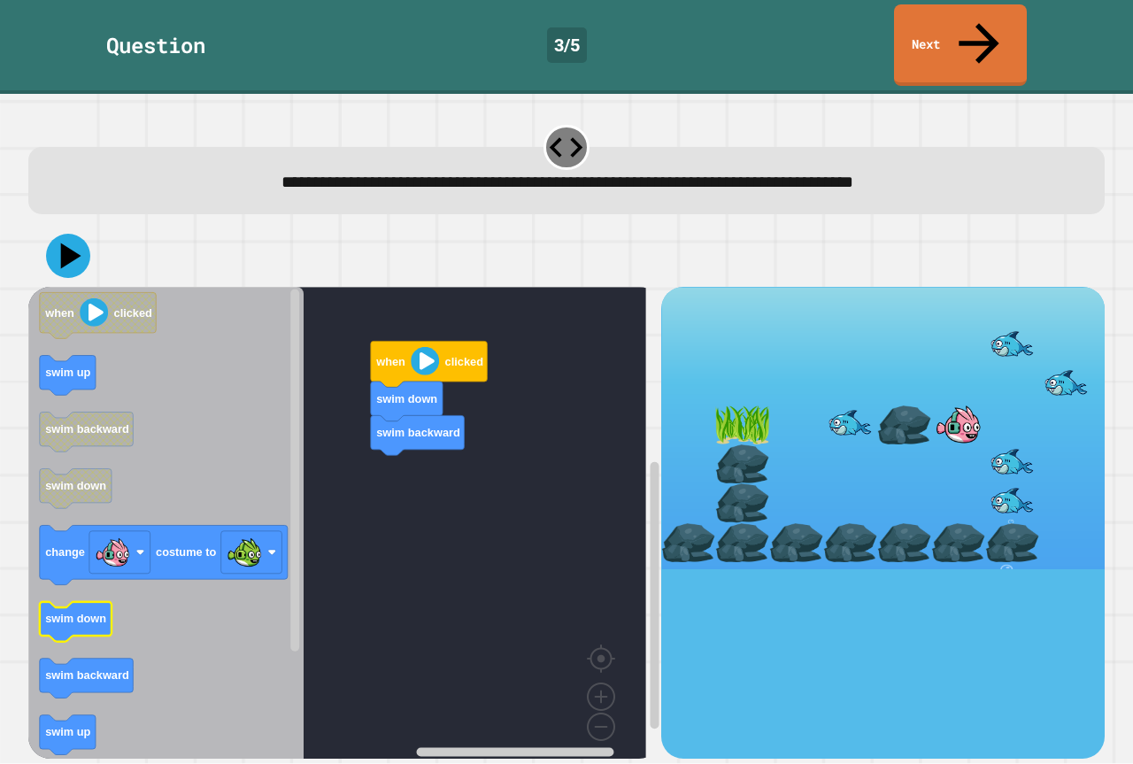
click at [73, 613] on text "swim down" at bounding box center [75, 619] width 61 height 13
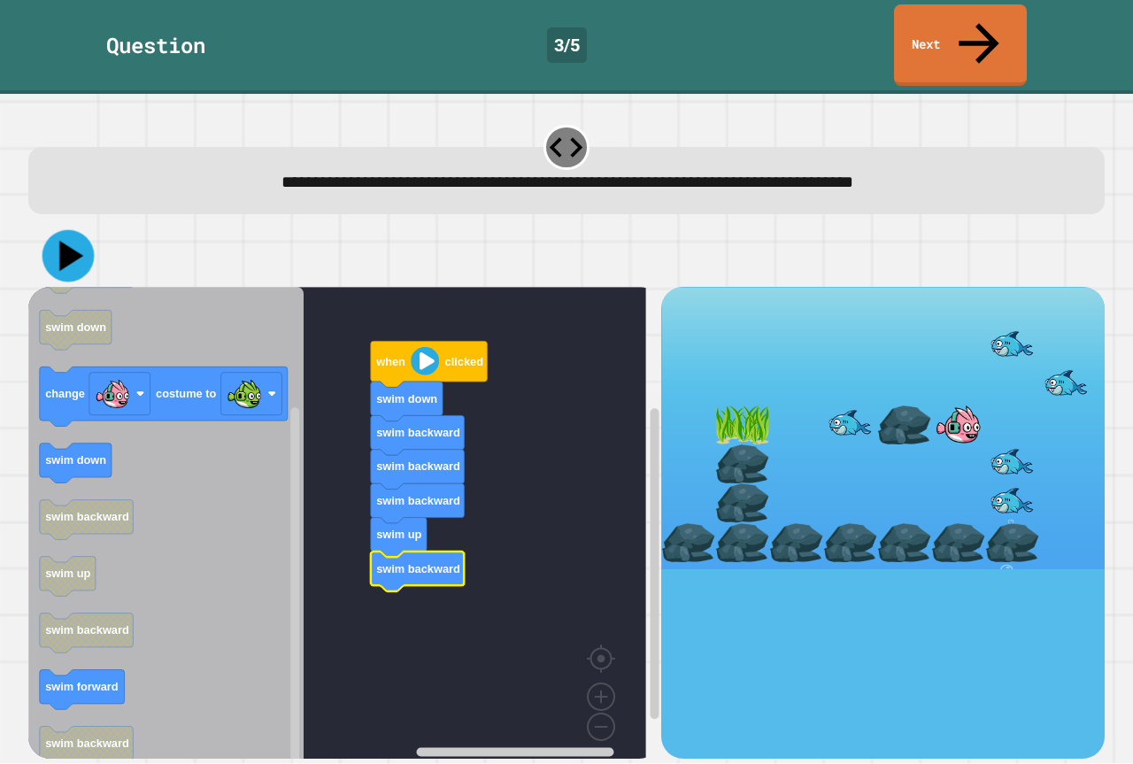
click at [70, 241] on icon at bounding box center [71, 256] width 24 height 30
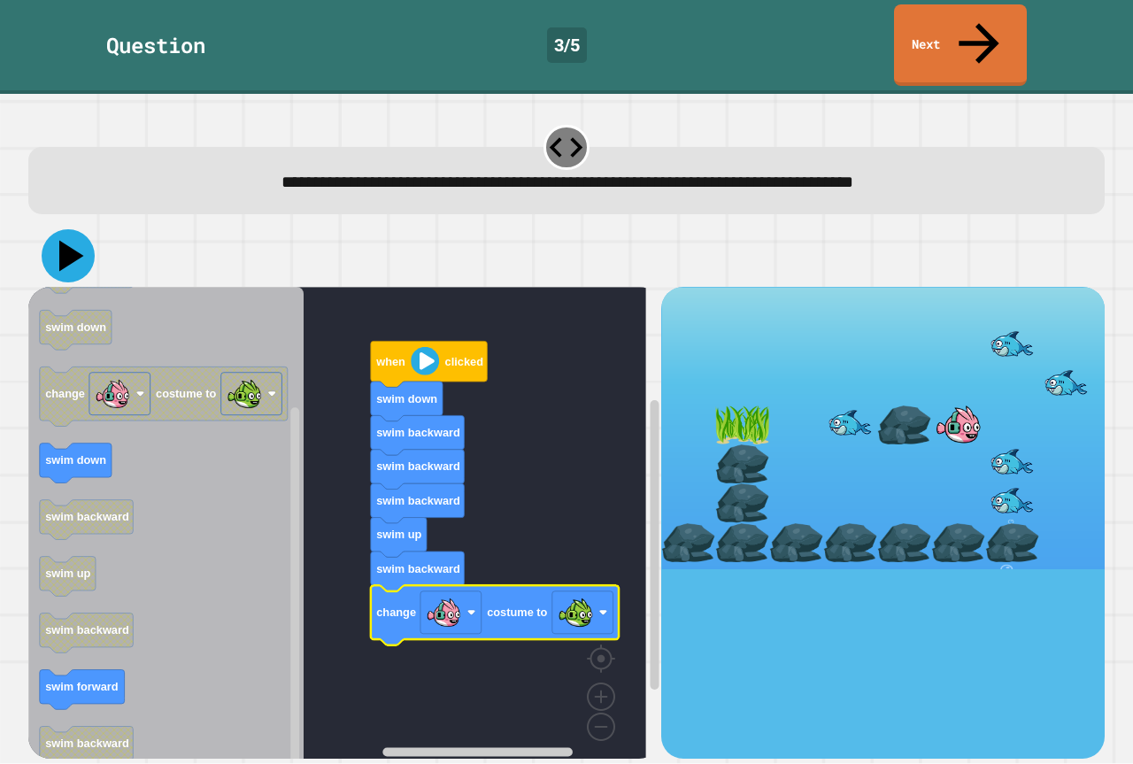
click at [63, 241] on icon at bounding box center [71, 256] width 25 height 31
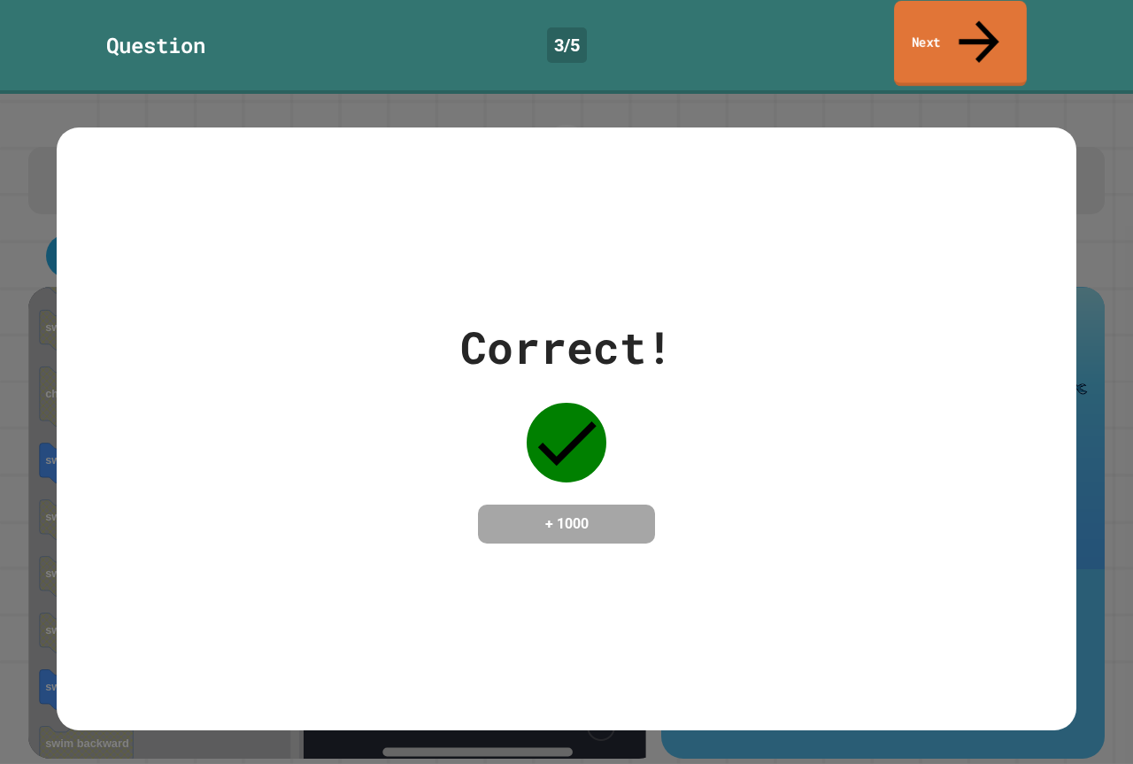
click at [956, 29] on link "Next" at bounding box center [960, 44] width 133 height 86
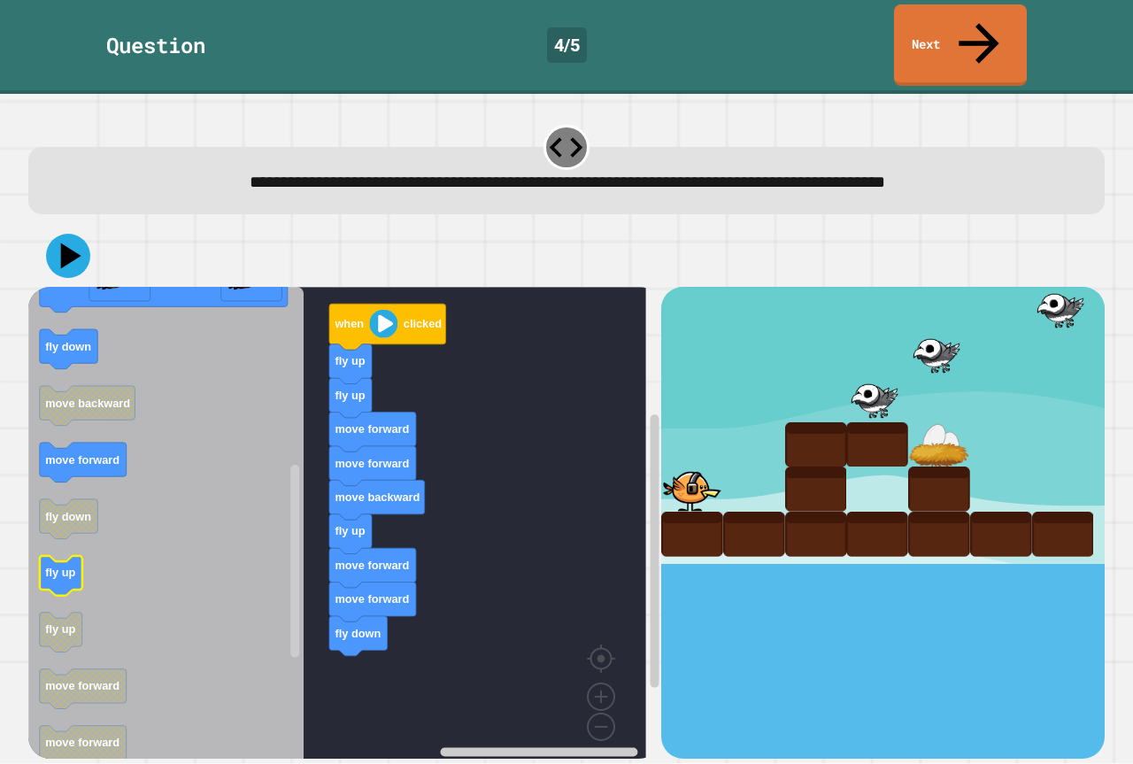
click at [70, 556] on rect "Blockly Workspace" at bounding box center [61, 576] width 42 height 40
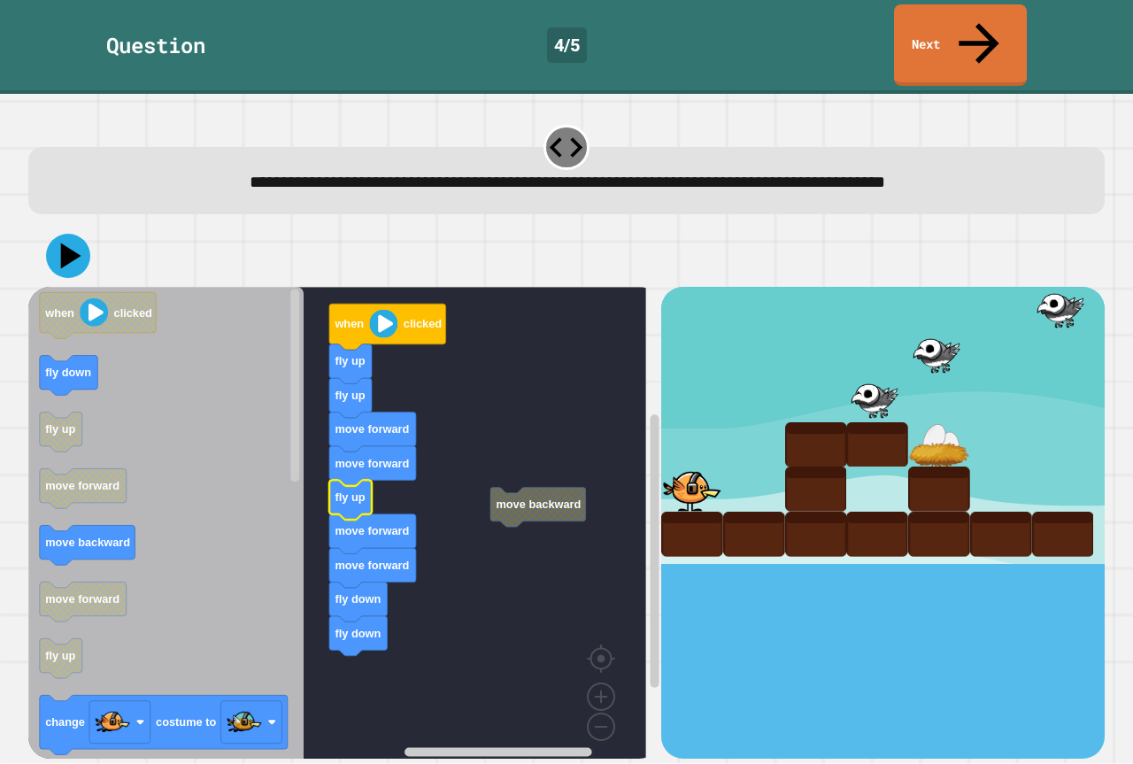
click at [480, 506] on rect "Blockly Workspace" at bounding box center [337, 529] width 618 height 485
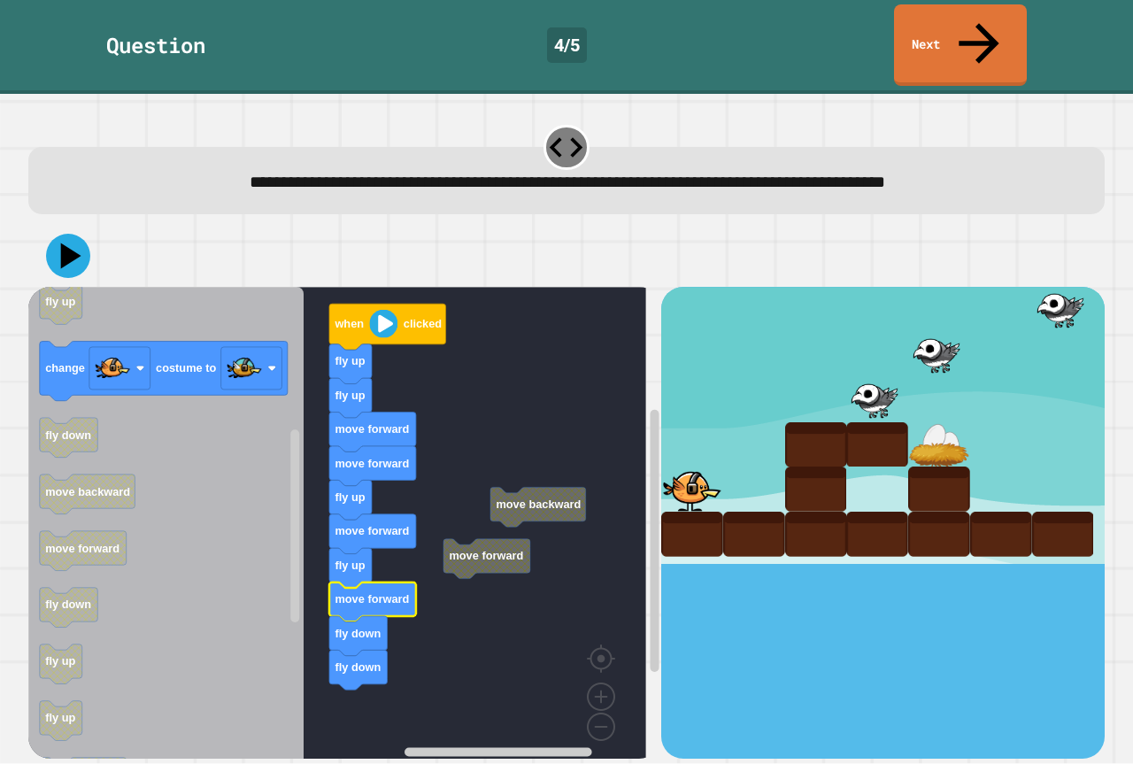
click at [472, 582] on rect "Blockly Workspace" at bounding box center [337, 529] width 618 height 485
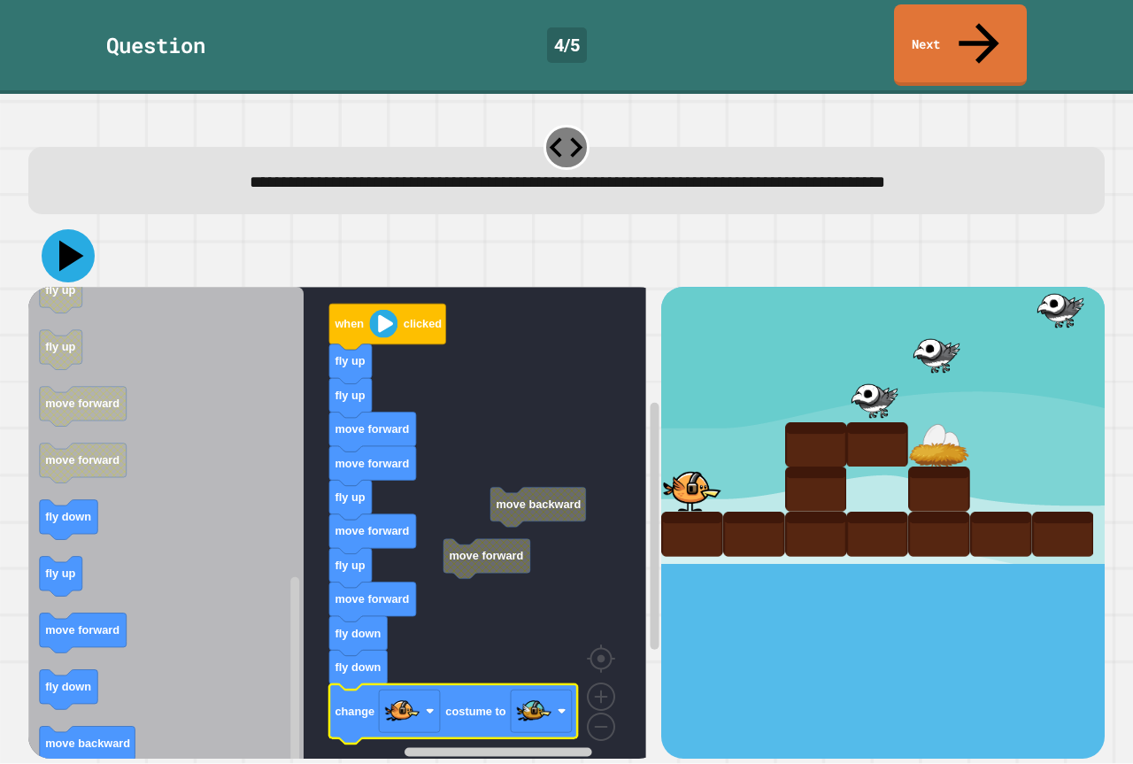
click at [90, 229] on button at bounding box center [68, 255] width 53 height 53
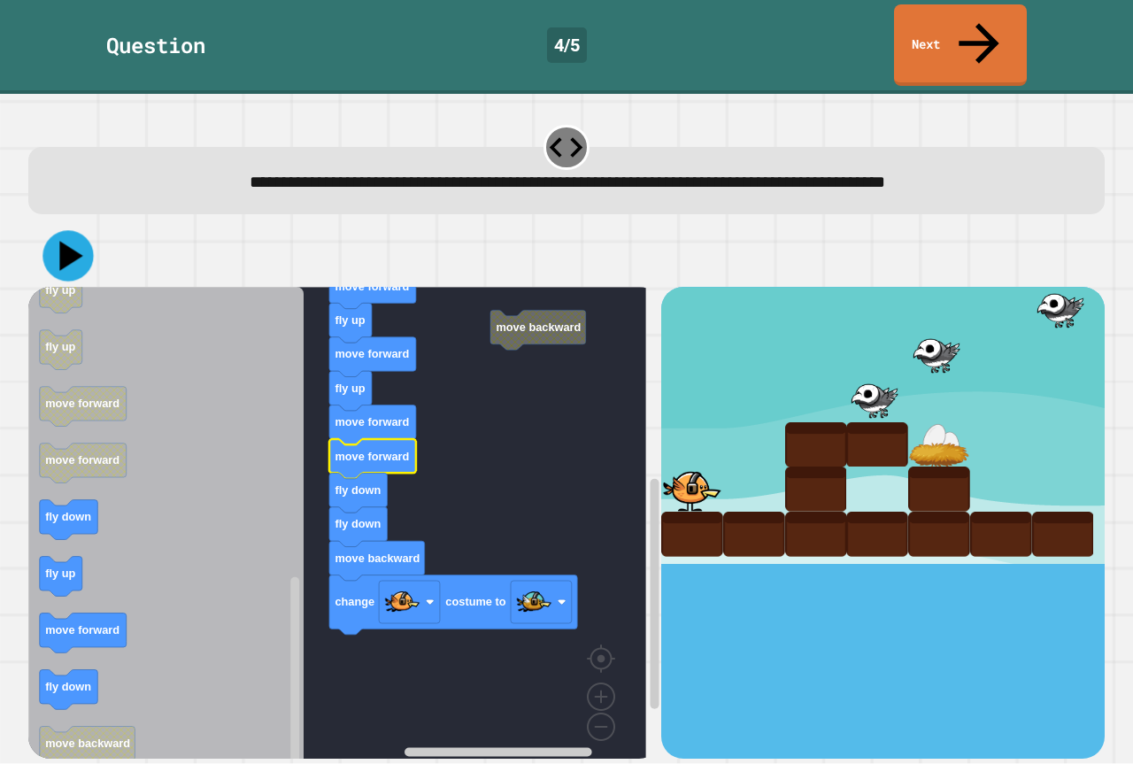
click at [73, 231] on icon at bounding box center [67, 256] width 50 height 50
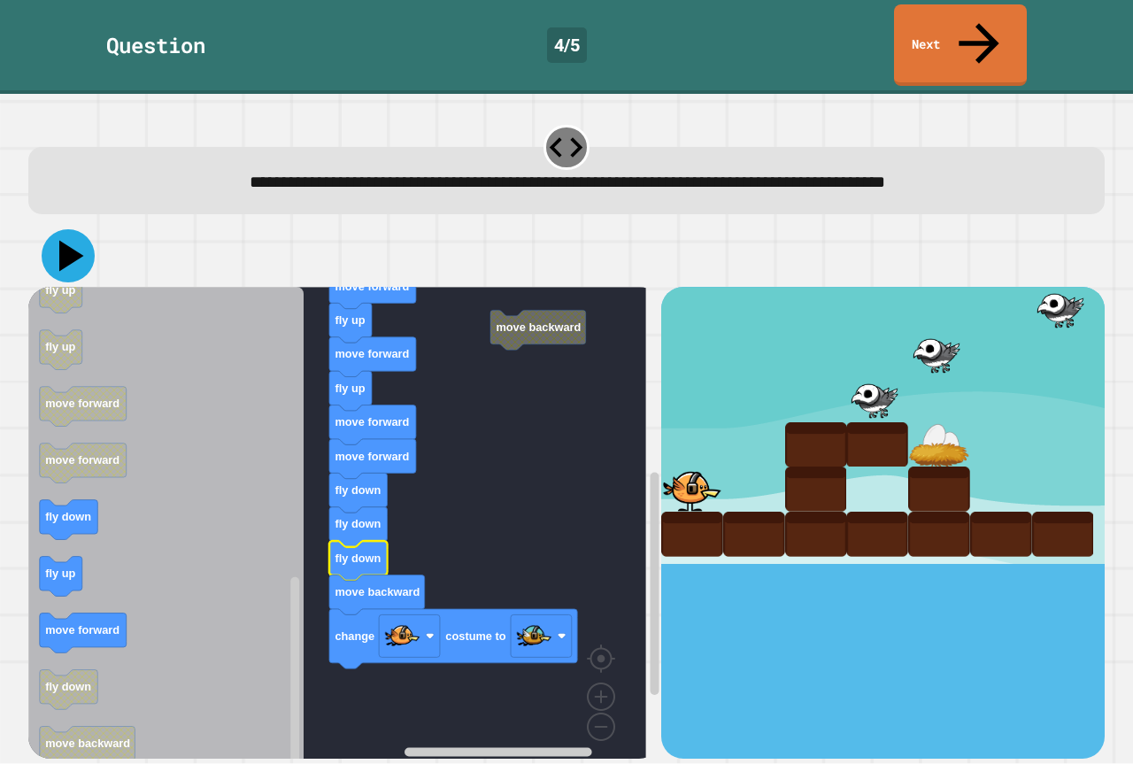
click at [75, 241] on icon at bounding box center [71, 256] width 25 height 31
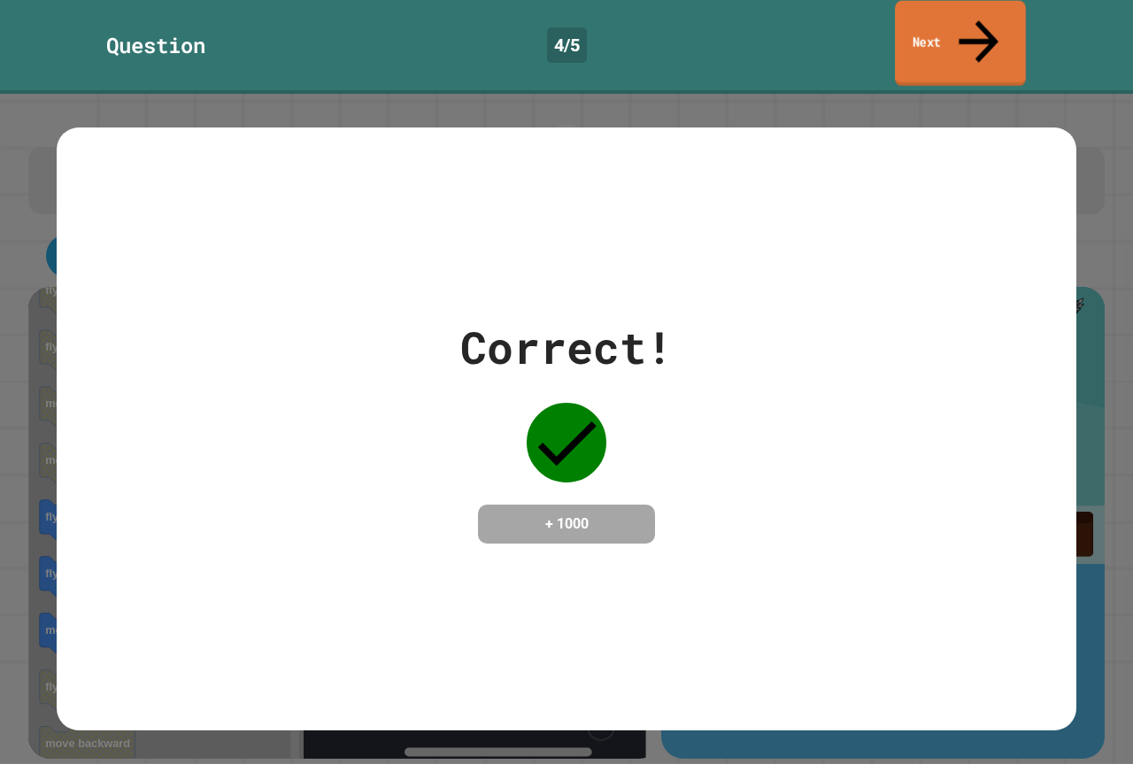
click at [950, 20] on link "Next" at bounding box center [960, 44] width 131 height 86
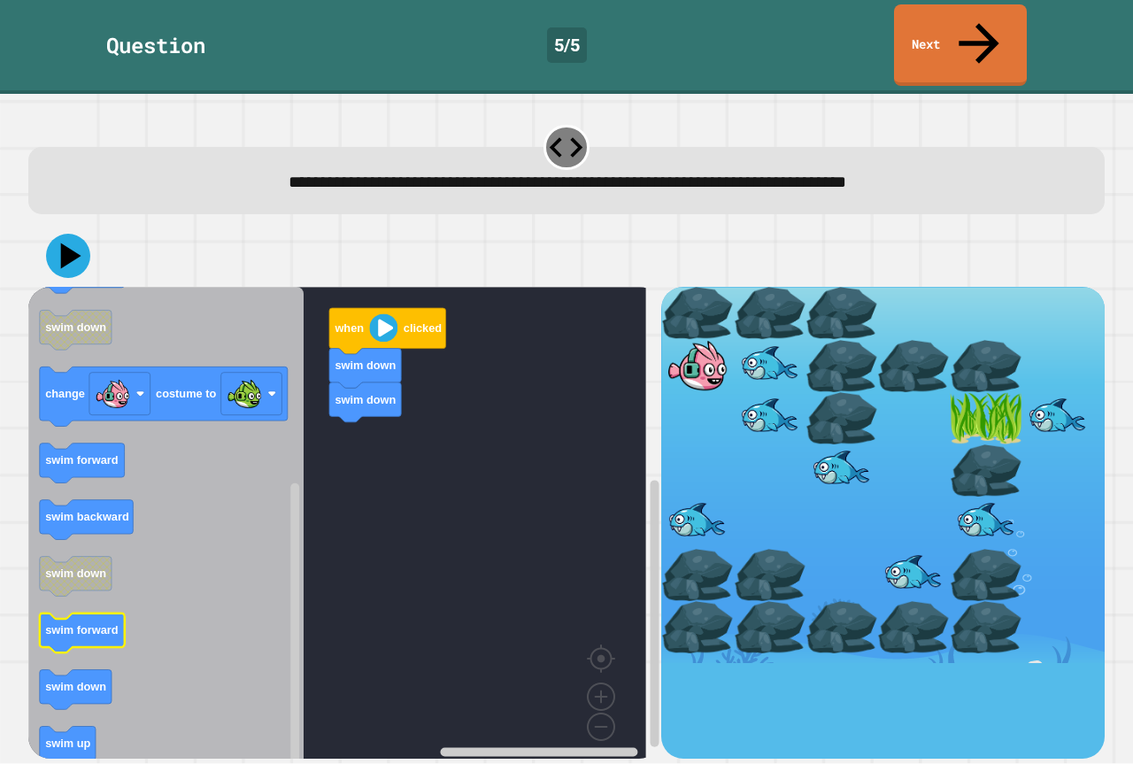
click at [108, 613] on icon "Blockly Workspace" at bounding box center [82, 633] width 85 height 40
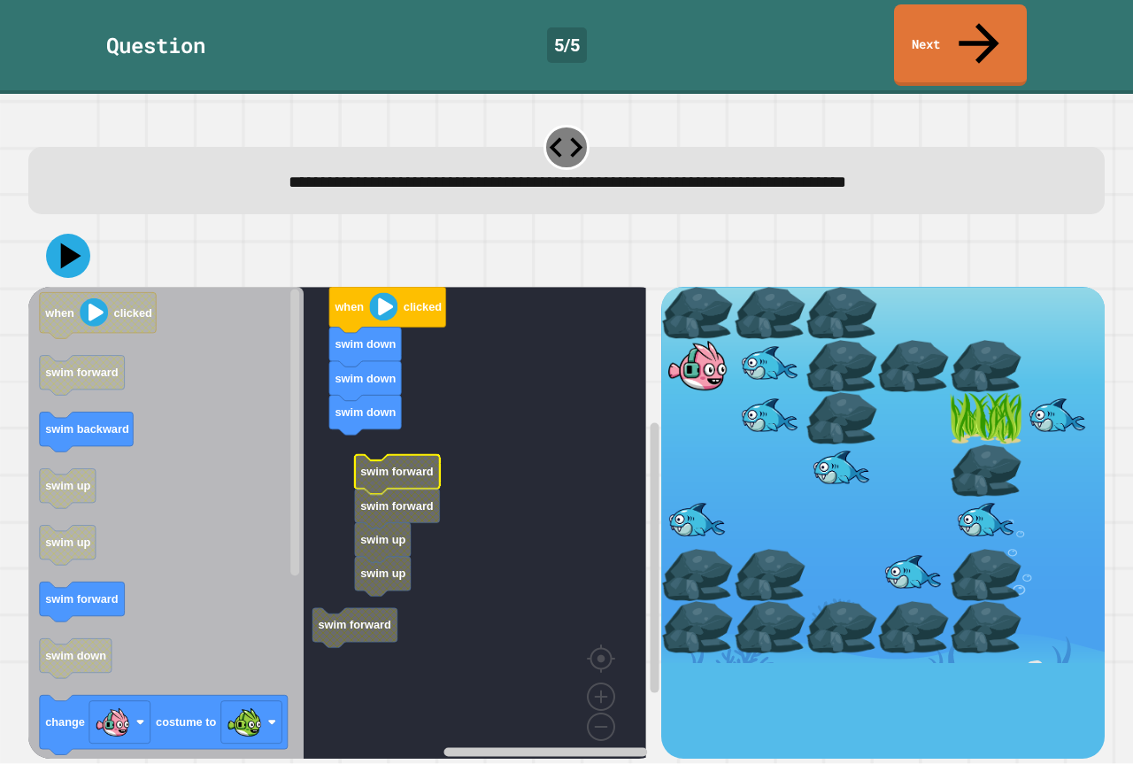
click at [353, 403] on rect "Blockly Workspace" at bounding box center [337, 529] width 618 height 485
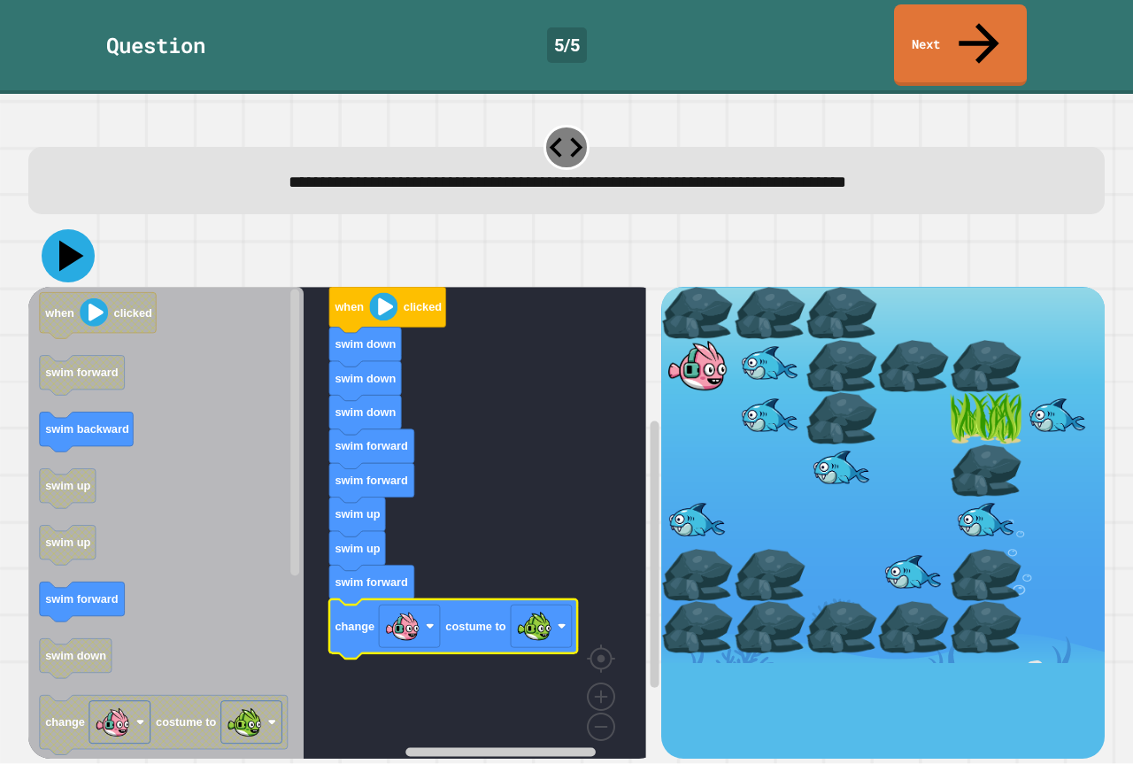
click at [60, 229] on icon at bounding box center [68, 255] width 53 height 53
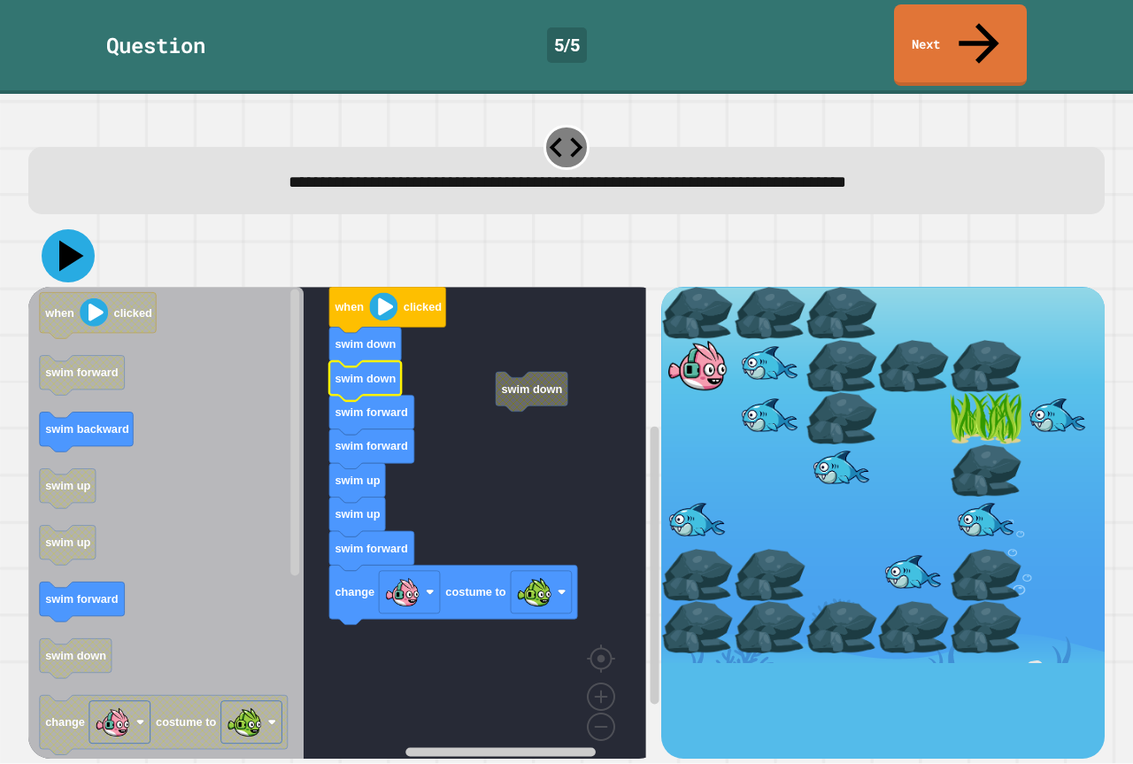
click at [65, 241] on icon at bounding box center [71, 256] width 25 height 31
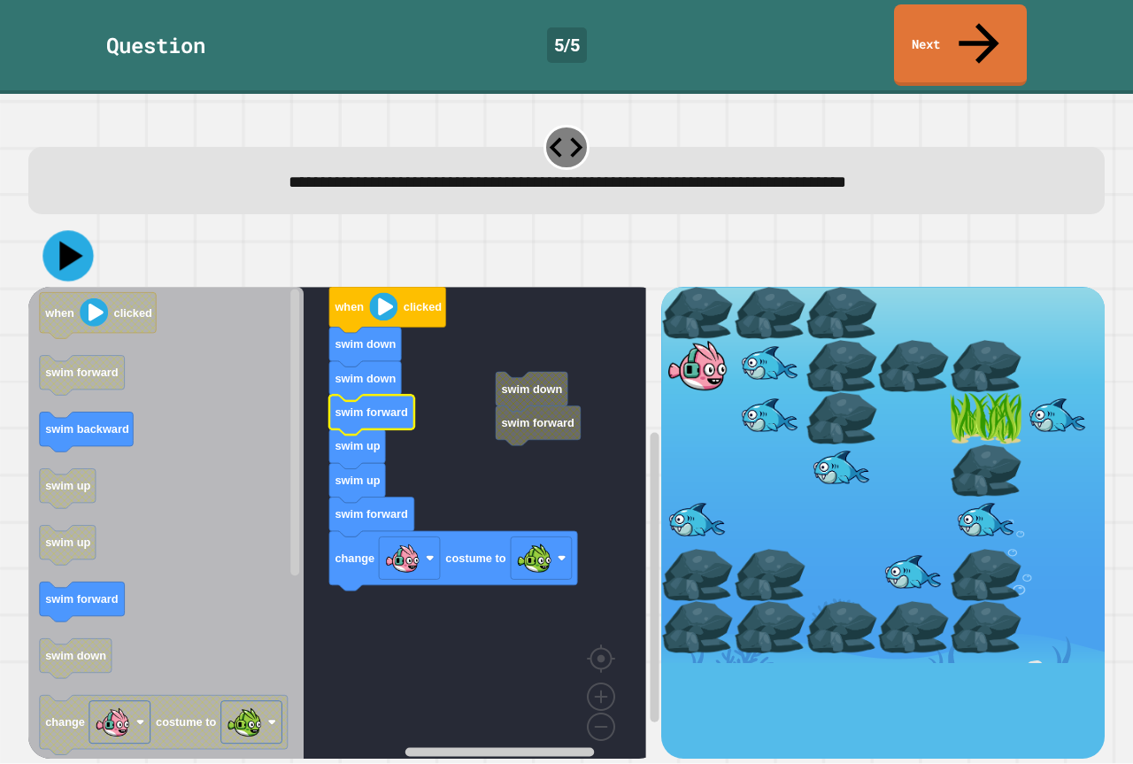
click at [66, 242] on icon at bounding box center [70, 256] width 23 height 29
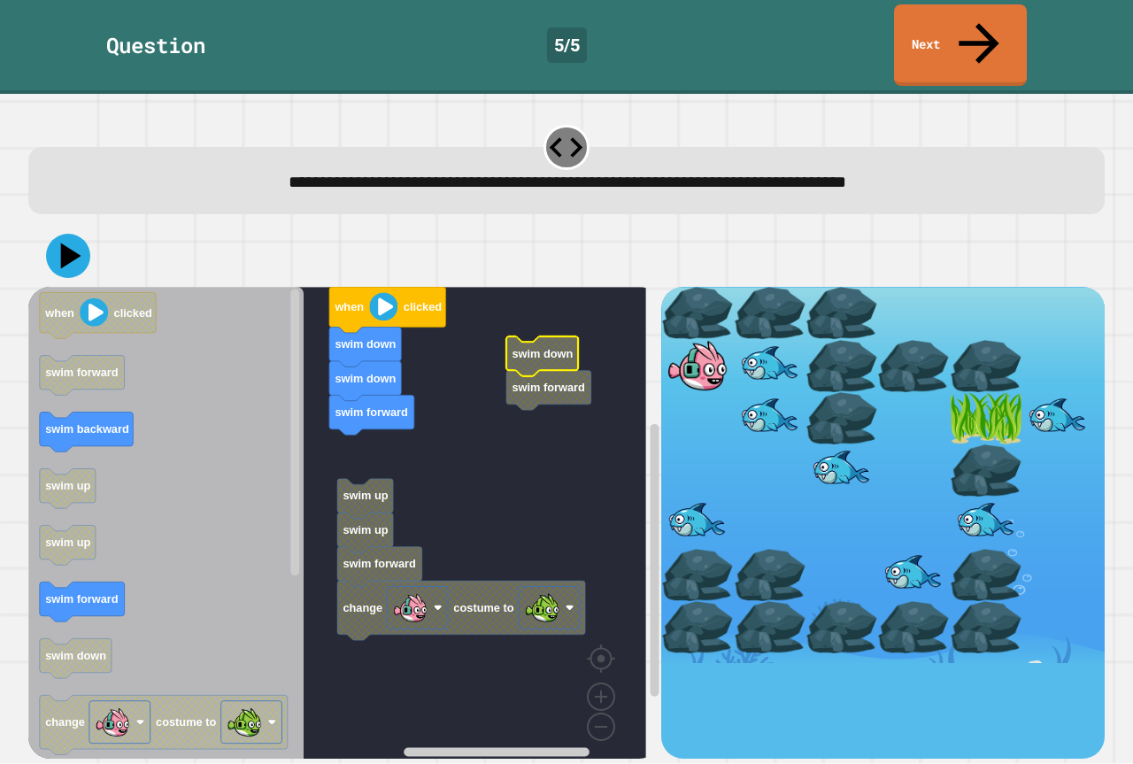
click at [529, 402] on rect "Blockly Workspace" at bounding box center [337, 529] width 618 height 485
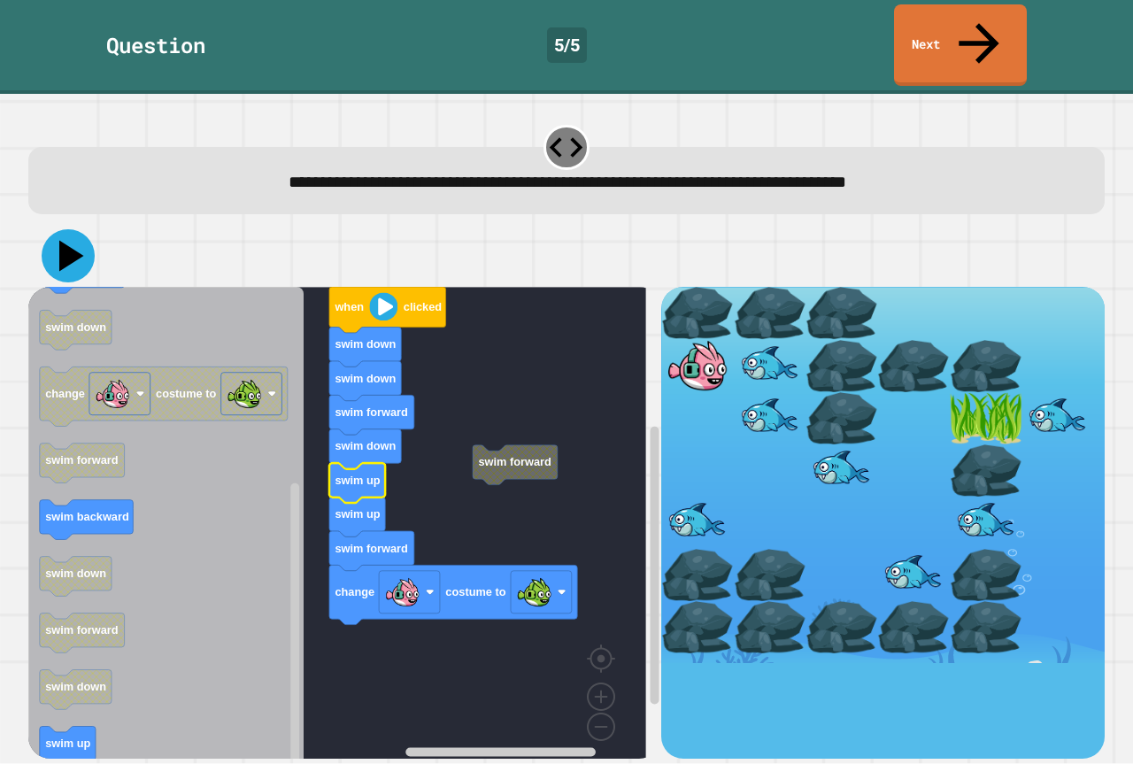
drag, startPoint x: 68, startPoint y: 212, endPoint x: 83, endPoint y: 212, distance: 15.0
click at [69, 241] on icon at bounding box center [71, 256] width 25 height 31
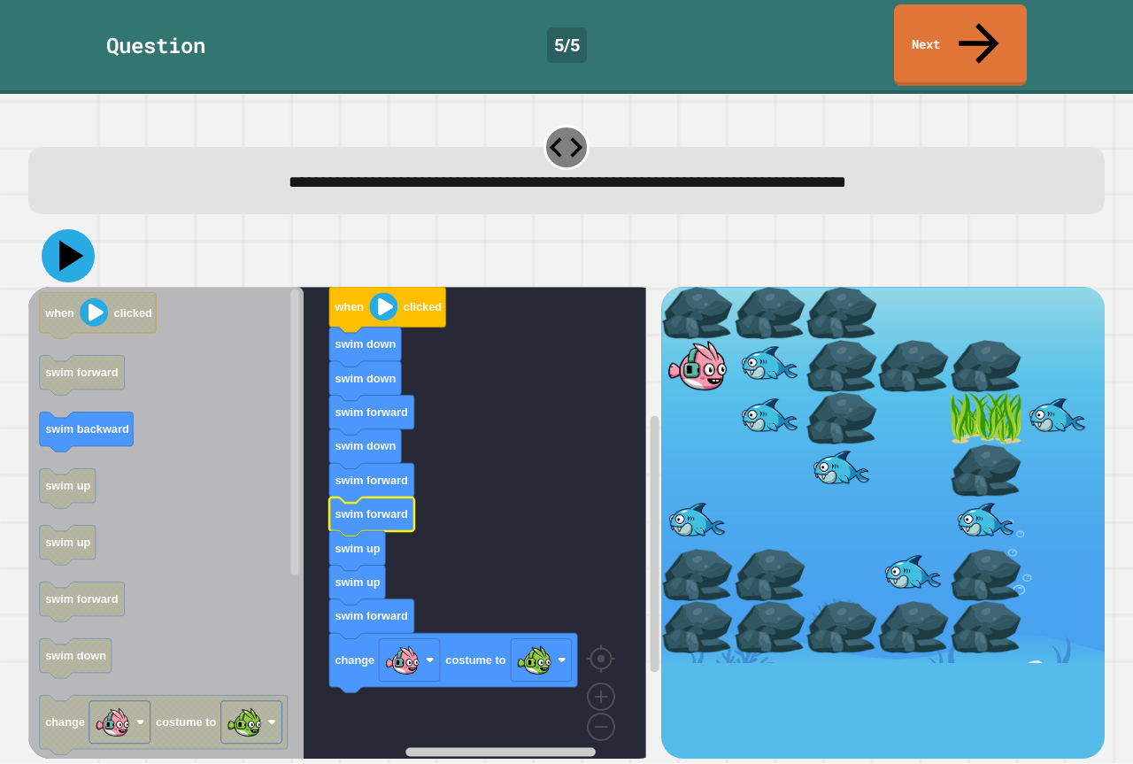
click at [83, 229] on icon at bounding box center [68, 255] width 53 height 53
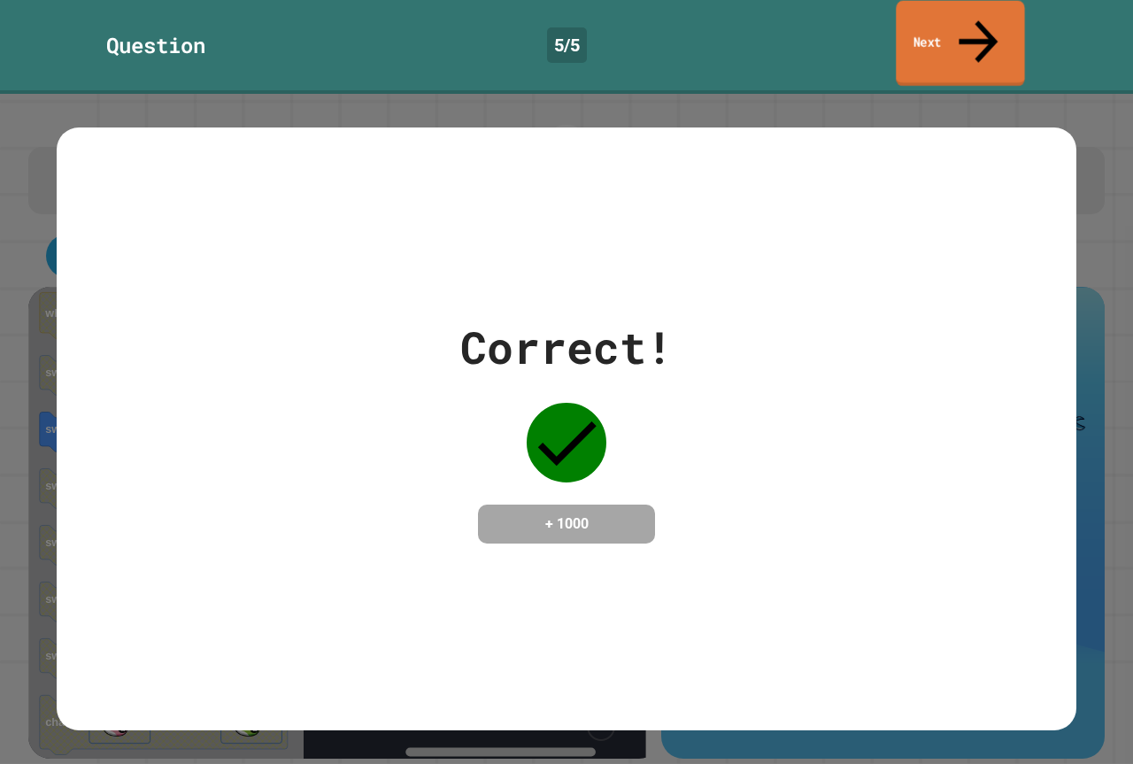
click at [936, 27] on link "Next" at bounding box center [960, 44] width 128 height 86
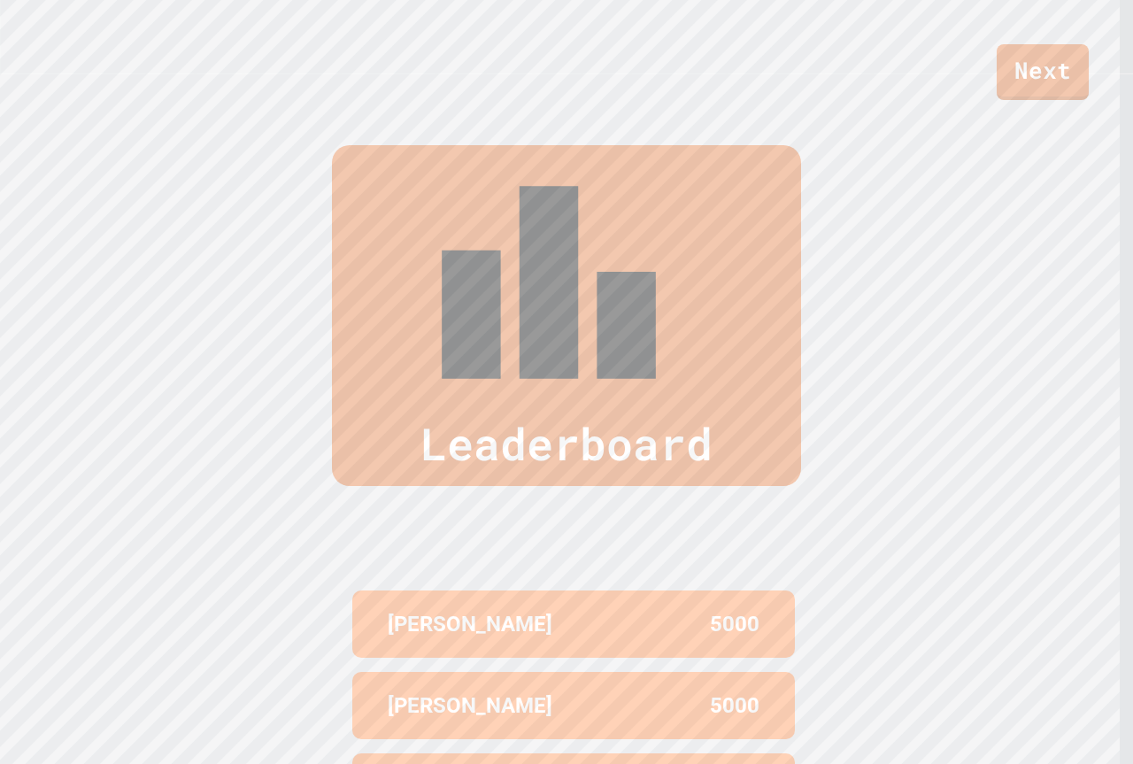
scroll to position [771, 0]
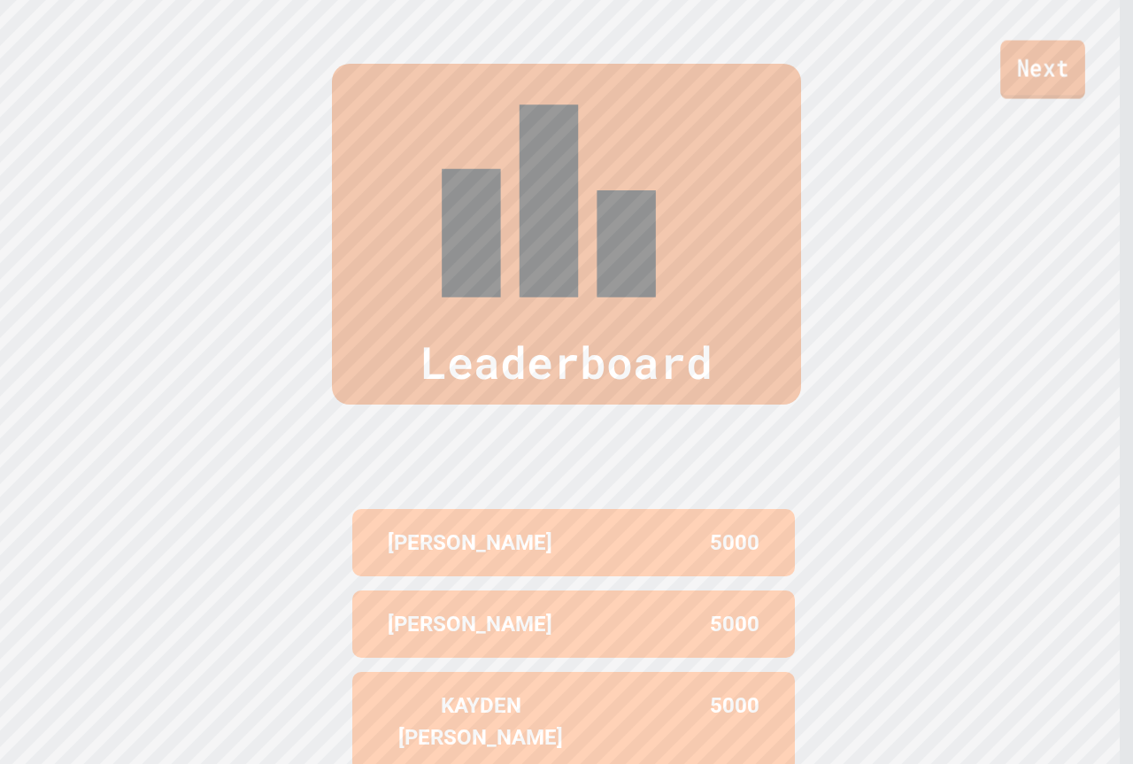
click at [1023, 85] on link "Next" at bounding box center [1042, 70] width 85 height 58
